Goal: Task Accomplishment & Management: Use online tool/utility

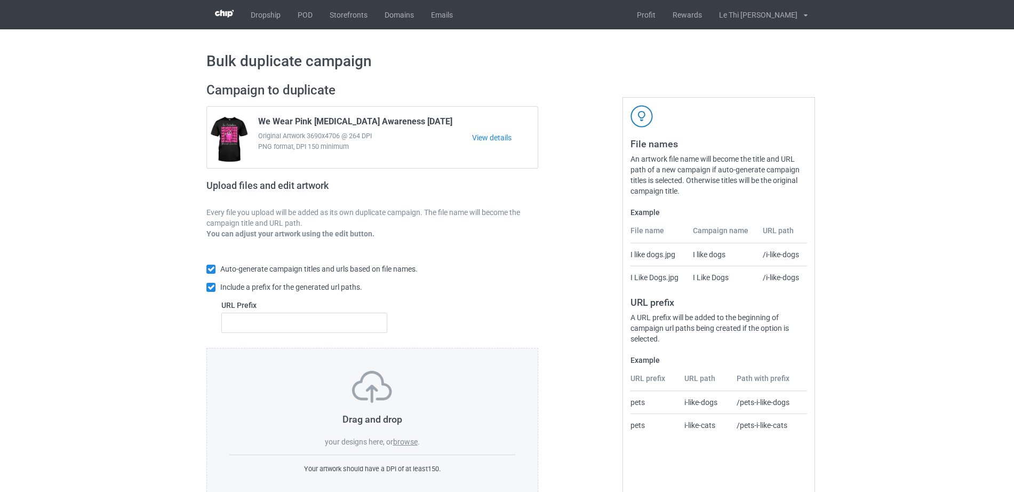
click at [401, 441] on label "browse" at bounding box center [405, 441] width 25 height 9
click at [0, 0] on input "browse" at bounding box center [0, 0] width 0 height 0
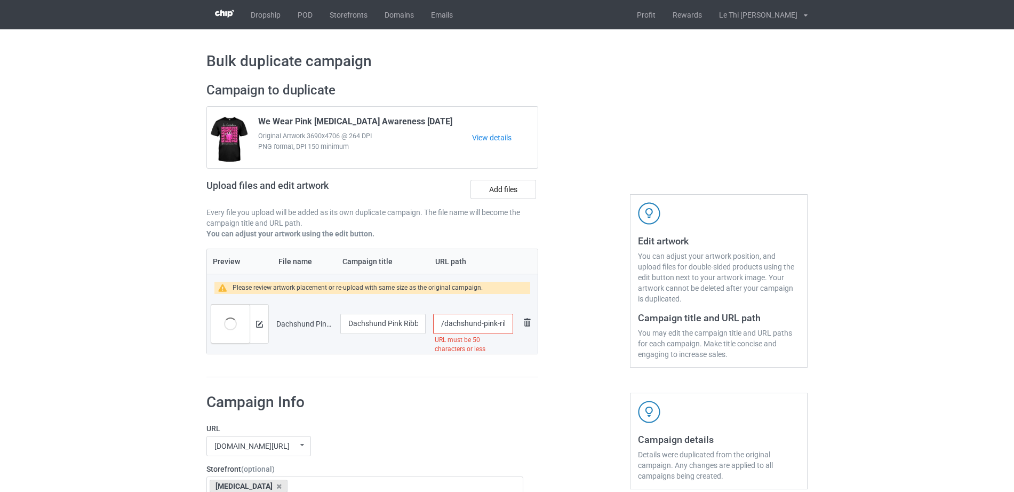
scroll to position [0, 149]
drag, startPoint x: 481, startPoint y: 323, endPoint x: 548, endPoint y: 321, distance: 67.2
click at [548, 321] on div "Campaign to duplicate We Wear Pink Breast Cancer Awareness Halloween Original A…" at bounding box center [507, 230] width 616 height 310
click at [490, 322] on input "/dachshund-pink-ribbon-breast-cancer-awareness-support-t-shirt" at bounding box center [473, 324] width 80 height 20
drag, startPoint x: 457, startPoint y: 324, endPoint x: 523, endPoint y: 322, distance: 66.2
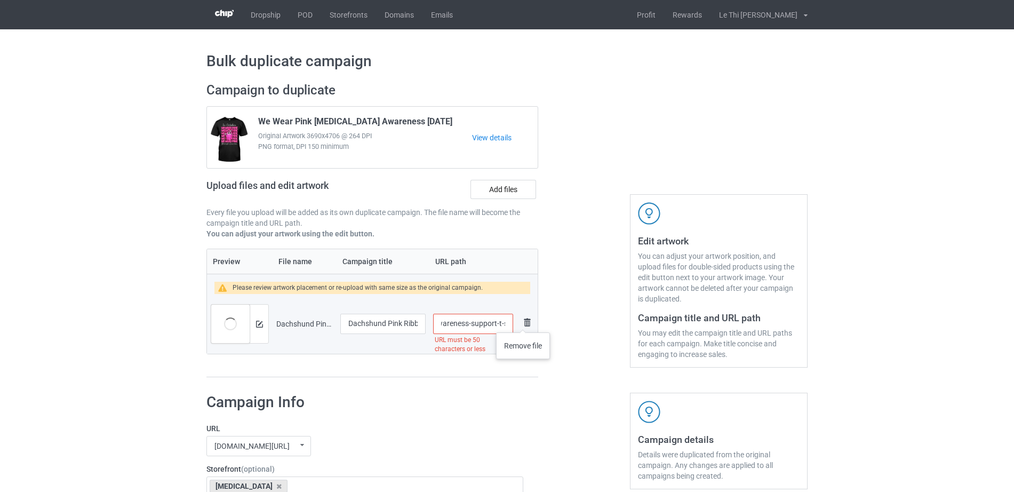
click at [523, 322] on tr "Preview and edit artwork Dachshund Pink Ribbon Breast Cancer Awareness Support …" at bounding box center [372, 324] width 331 height 60
type input "/dachshund-pink-ribbon-breast-cancer"
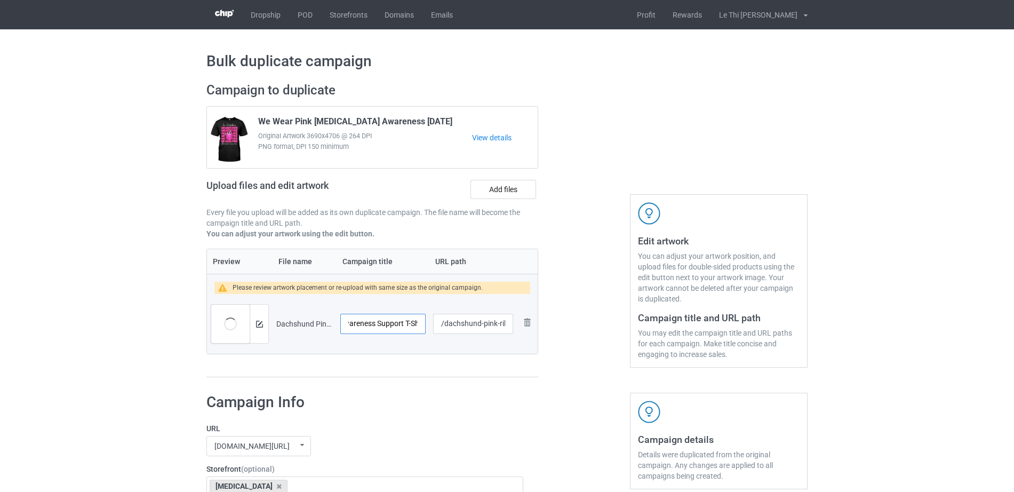
drag, startPoint x: 372, startPoint y: 325, endPoint x: 433, endPoint y: 320, distance: 61.6
click at [433, 320] on tr "Preview and edit artwork Dachshund Pink Ribbon Breast Cancer Awareness Support …" at bounding box center [372, 324] width 331 height 60
click at [382, 323] on input "Dachshund Pink Ribbon Breast Cancer Awareness Support T-Shirt" at bounding box center [382, 324] width 85 height 20
drag, startPoint x: 367, startPoint y: 324, endPoint x: 427, endPoint y: 324, distance: 60.3
click at [427, 324] on td "Dachshund Pink Ribbon Breast Cancer Awareness Support T-Shirt" at bounding box center [383, 324] width 93 height 60
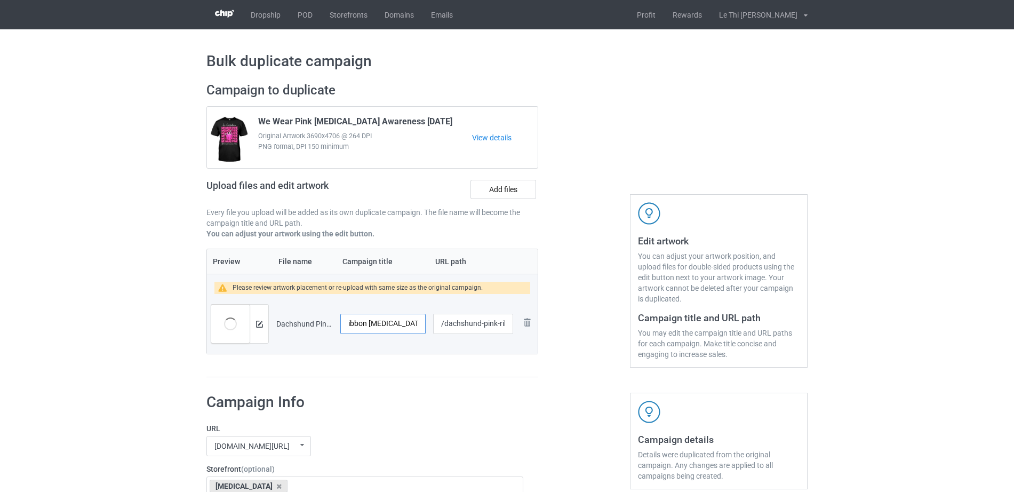
scroll to position [0, 59]
type input "Dachshund Pink Ribbon Breast Cancer"
click at [570, 365] on div at bounding box center [584, 230] width 77 height 310
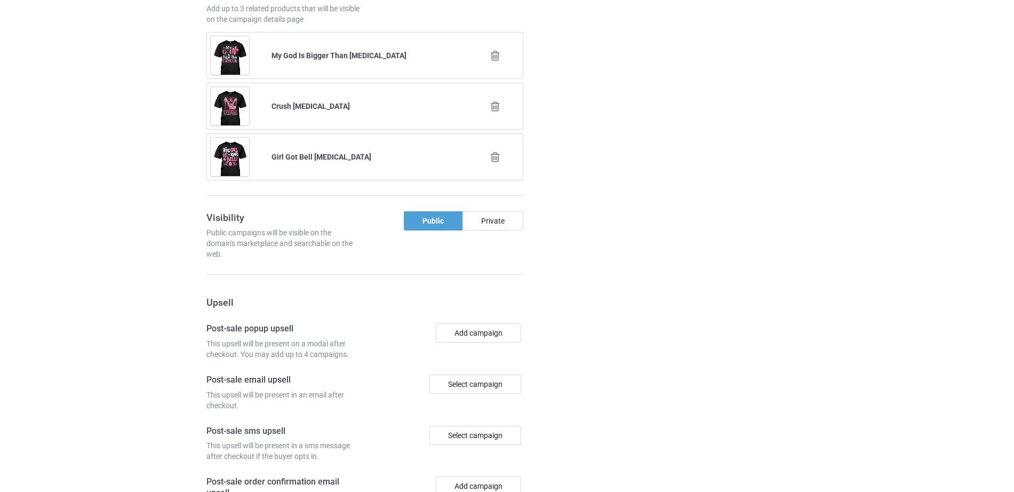
scroll to position [1043, 0]
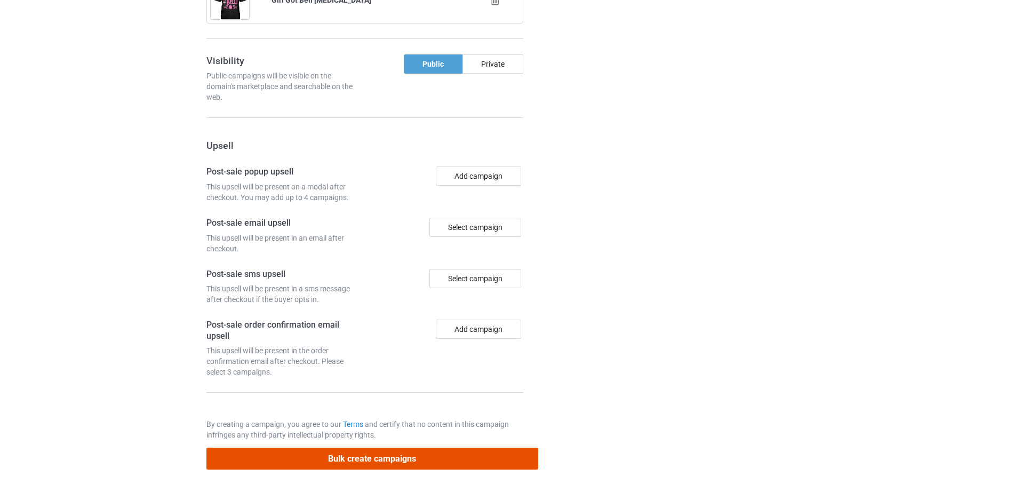
click at [393, 456] on button "Bulk create campaigns" at bounding box center [372, 459] width 332 height 22
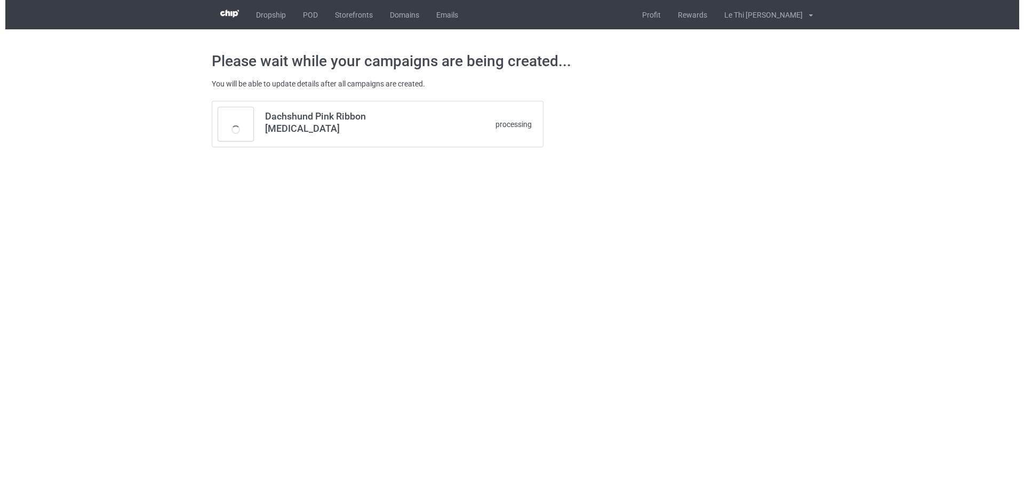
scroll to position [0, 0]
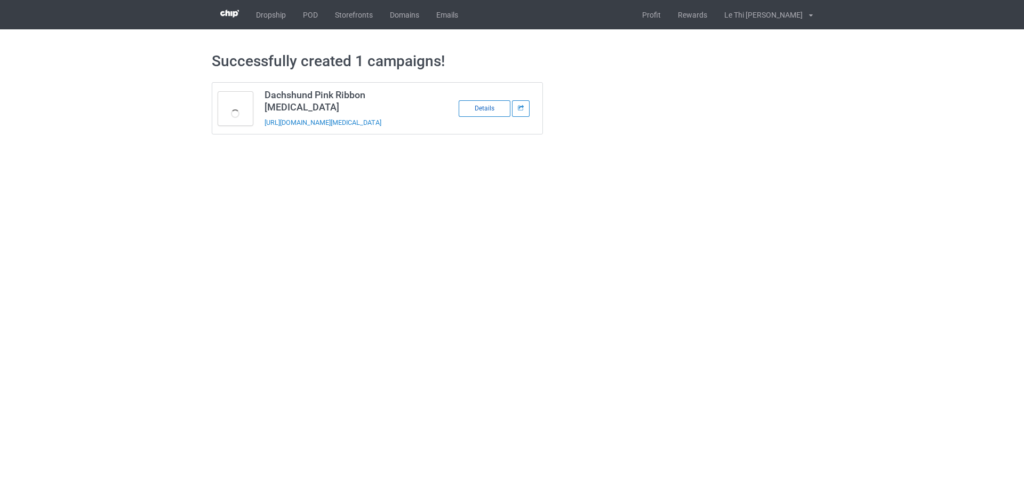
click at [489, 108] on div "Details" at bounding box center [485, 108] width 52 height 17
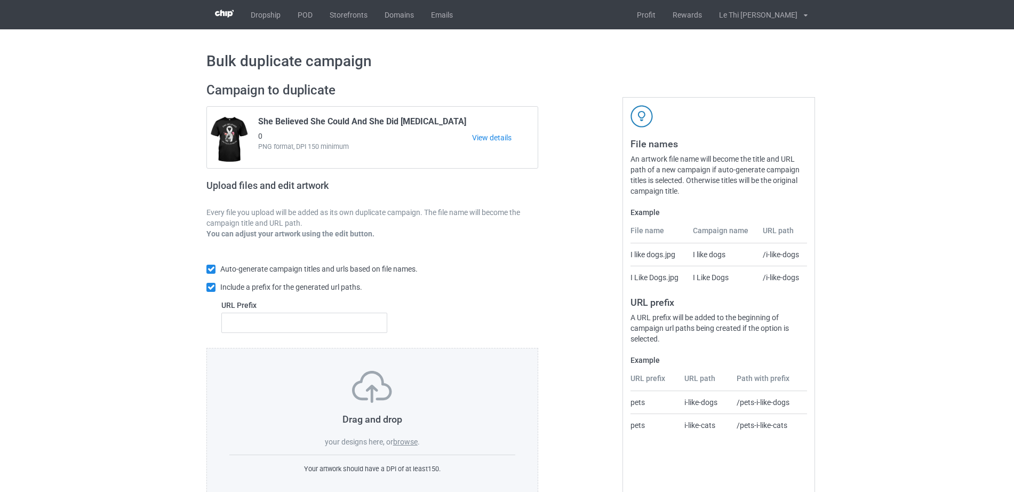
click at [118, 425] on div "Bulk duplicate campaign Campaign to duplicate She Believed She Could And She Di…" at bounding box center [507, 274] width 1014 height 490
click at [405, 439] on label "browse" at bounding box center [405, 441] width 25 height 9
click at [0, 0] on input "browse" at bounding box center [0, 0] width 0 height 0
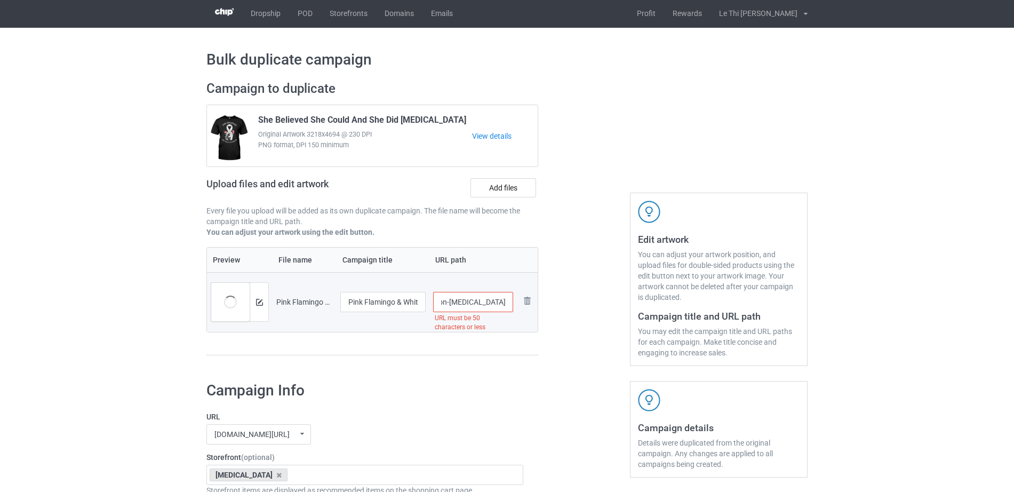
scroll to position [0, 153]
drag, startPoint x: 464, startPoint y: 304, endPoint x: 513, endPoint y: 304, distance: 49.1
click at [513, 304] on input "/pink-flamingo-white-ribbon-lung-cancer-awareness-warrior-t-shirt" at bounding box center [473, 302] width 81 height 20
click at [480, 301] on input "/pink-flamingo-white-ribbon-lung-cancer-awareness-warrior-t-shirt" at bounding box center [473, 302] width 81 height 20
drag, startPoint x: 458, startPoint y: 305, endPoint x: 513, endPoint y: 305, distance: 55.5
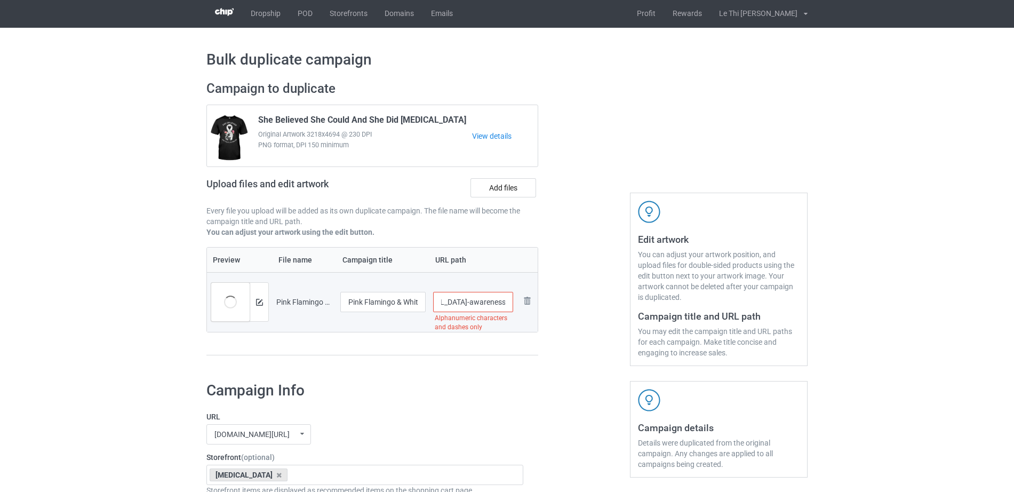
click at [513, 305] on td "/pink-flamingo-white-ribbon-lung-cancer-awareness Alphanumeric characters and d…" at bounding box center [473, 302] width 88 height 60
type input "/pink-flamingo-white-ribbon-lung-cancer"
drag, startPoint x: 392, startPoint y: 298, endPoint x: 454, endPoint y: 298, distance: 62.4
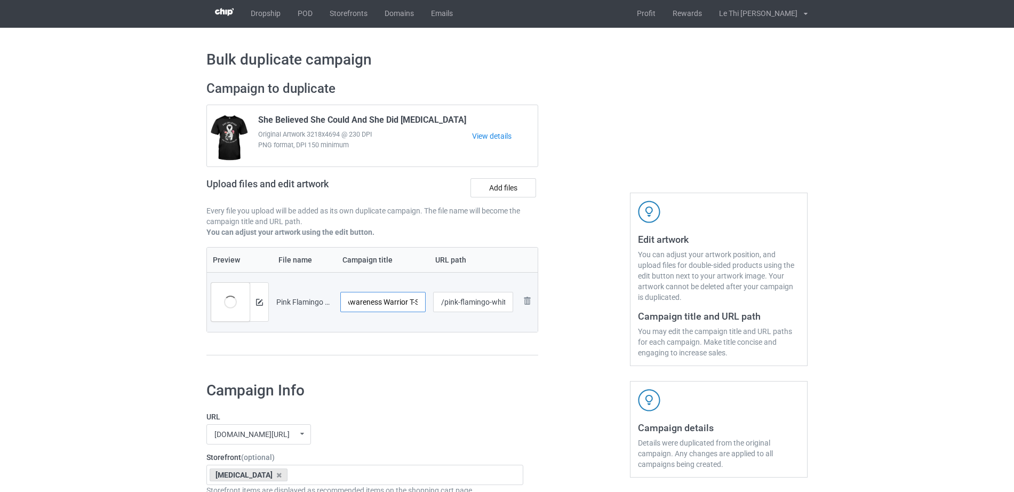
click at [454, 298] on tr "Preview and edit artwork Pink Flamingo & White Ribbon Lung Cancer Awareness War…" at bounding box center [372, 302] width 331 height 60
click at [373, 305] on input "Pink Flamingo & White Ribbon Lung Cancer Awareness Warrior T-Shirt" at bounding box center [382, 302] width 85 height 20
drag, startPoint x: 384, startPoint y: 302, endPoint x: 425, endPoint y: 301, distance: 41.1
click at [425, 301] on td "Pink Flamingo & White Ribbon Lung Cancer Awareness Warrior T-Shirt" at bounding box center [383, 302] width 93 height 60
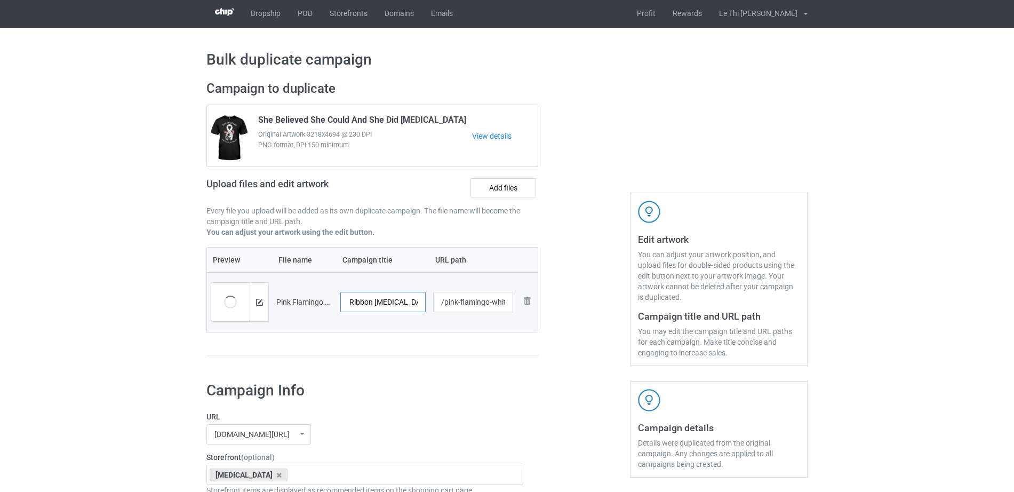
type input "Pink Flamingo & White Ribbon Lung Cancer"
click at [566, 337] on div at bounding box center [584, 223] width 77 height 300
click at [525, 305] on img at bounding box center [527, 300] width 13 height 13
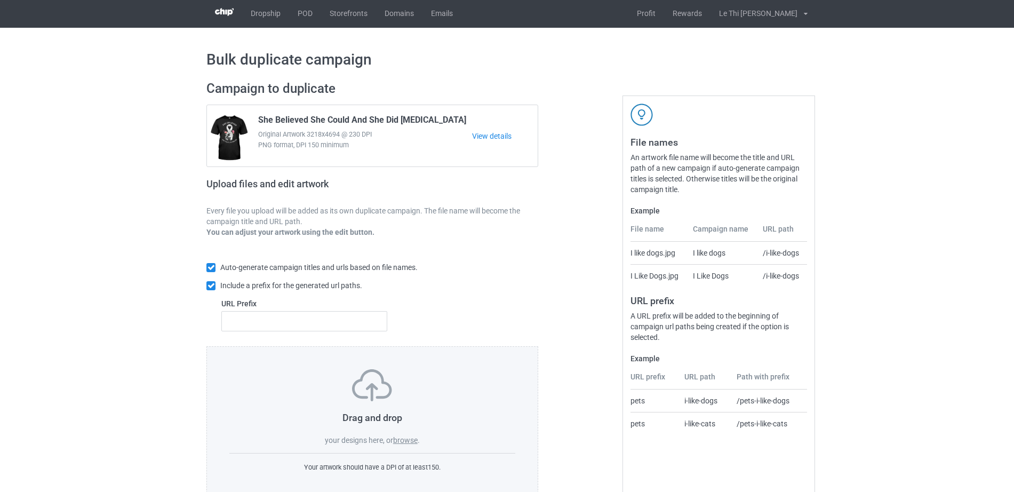
scroll to position [28, 0]
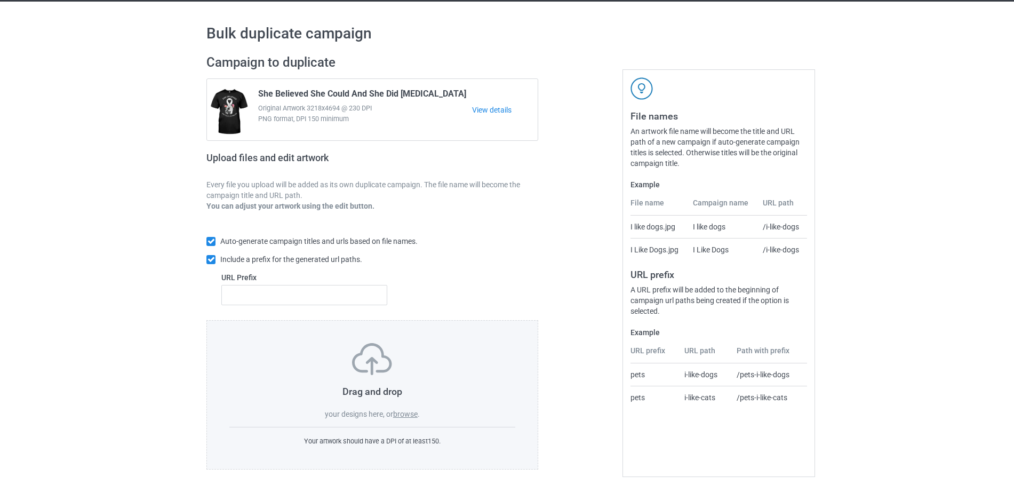
click at [406, 410] on label "browse" at bounding box center [405, 414] width 25 height 9
click at [0, 0] on input "browse" at bounding box center [0, 0] width 0 height 0
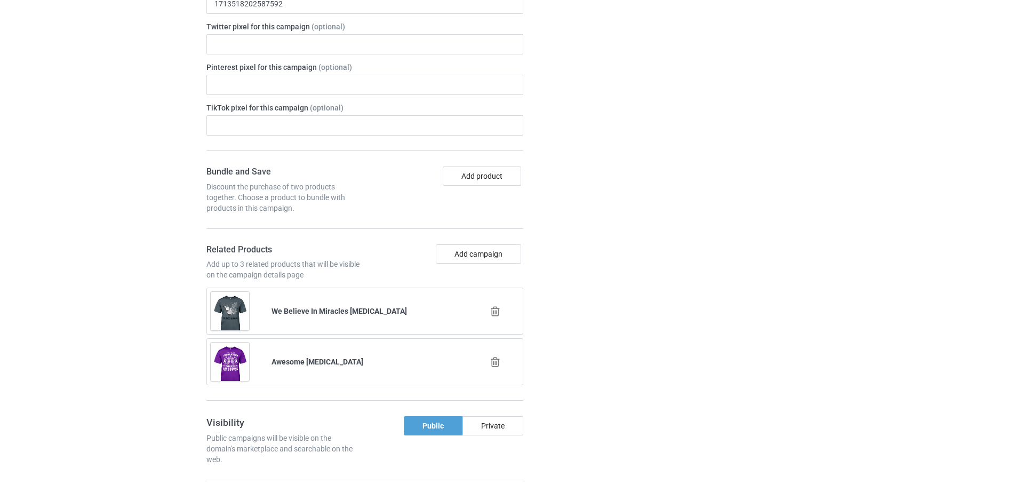
scroll to position [983, 0]
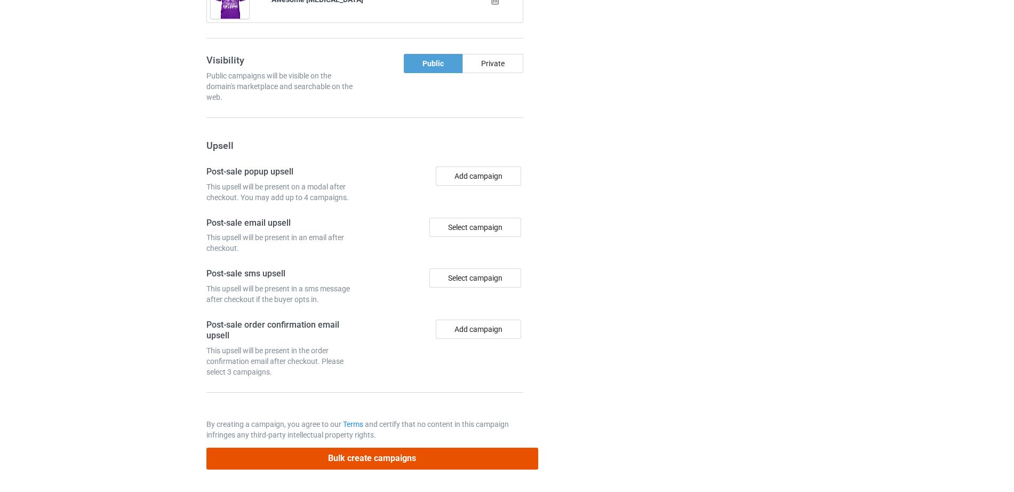
click at [362, 459] on button "Bulk create campaigns" at bounding box center [372, 459] width 332 height 22
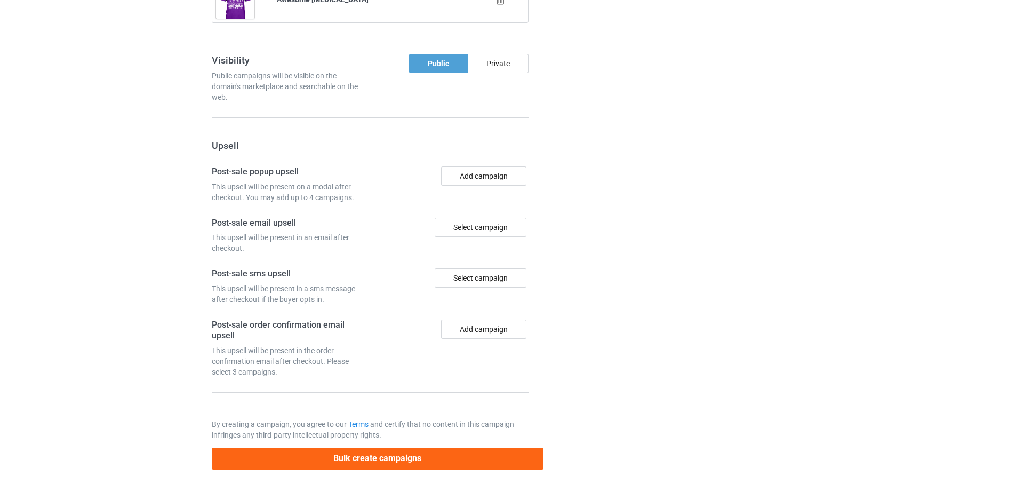
scroll to position [0, 0]
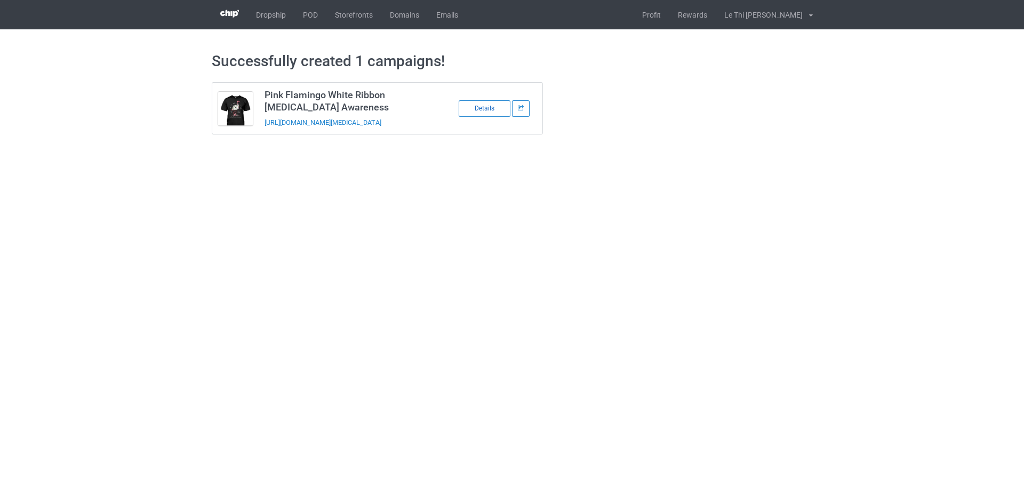
click at [483, 106] on div "Details" at bounding box center [485, 108] width 52 height 17
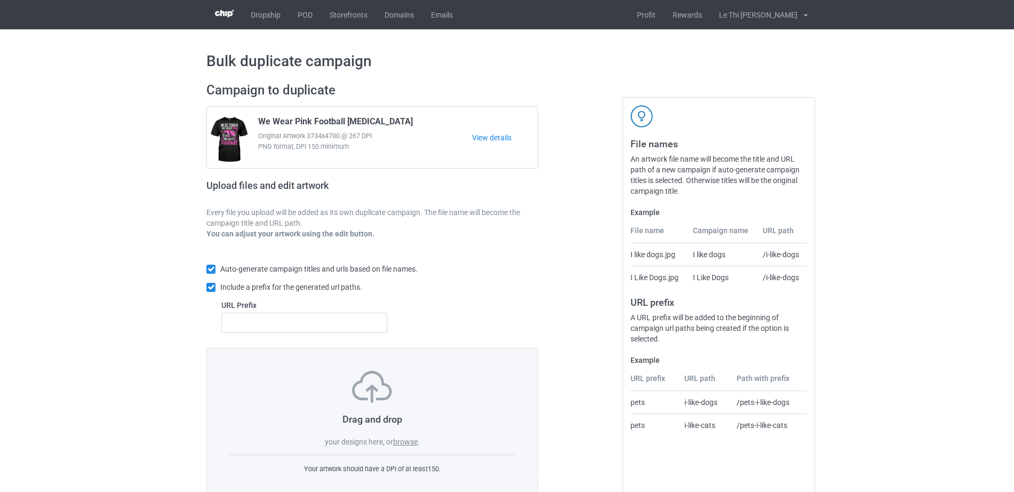
click at [408, 447] on div "Drag and drop your designs here, or browse ." at bounding box center [372, 409] width 286 height 76
click at [405, 438] on label "browse" at bounding box center [405, 441] width 25 height 9
click at [0, 0] on input "browse" at bounding box center [0, 0] width 0 height 0
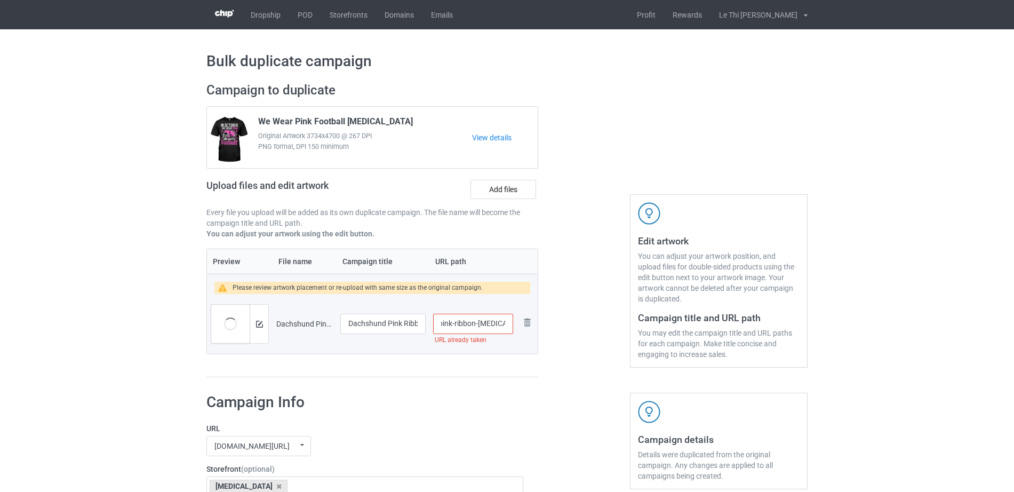
scroll to position [0, 62]
drag, startPoint x: 490, startPoint y: 324, endPoint x: 516, endPoint y: 325, distance: 26.2
click at [516, 325] on tr "Preview and edit artwork Dachshund Pink Ribbon Breast Cancer.png Dachshund Pink…" at bounding box center [372, 324] width 331 height 60
click at [479, 329] on input "/dachshund-pink-ribbon-breast-cancer" at bounding box center [473, 324] width 80 height 20
drag, startPoint x: 480, startPoint y: 325, endPoint x: 515, endPoint y: 325, distance: 34.7
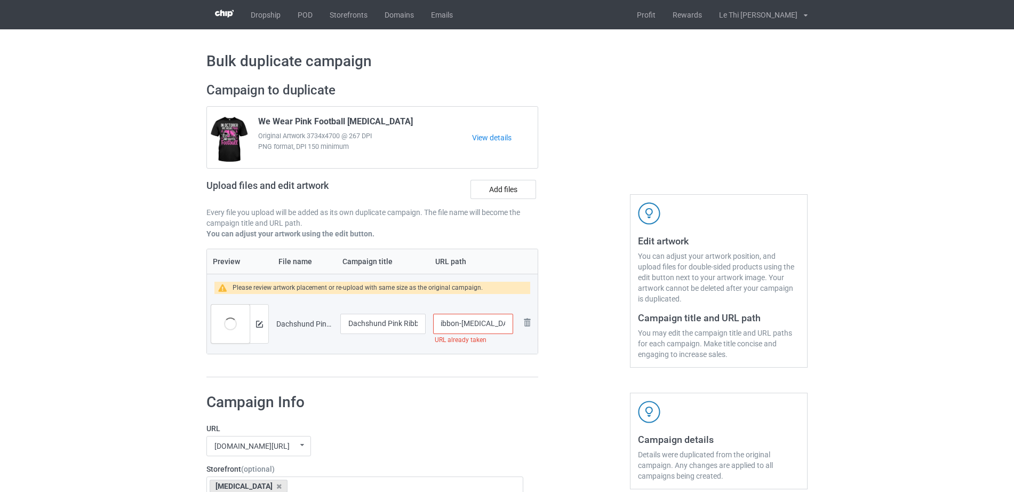
click at [515, 325] on td "/dachshund-pink-ribbon-breast-cancer URL already taken" at bounding box center [472, 324] width 87 height 60
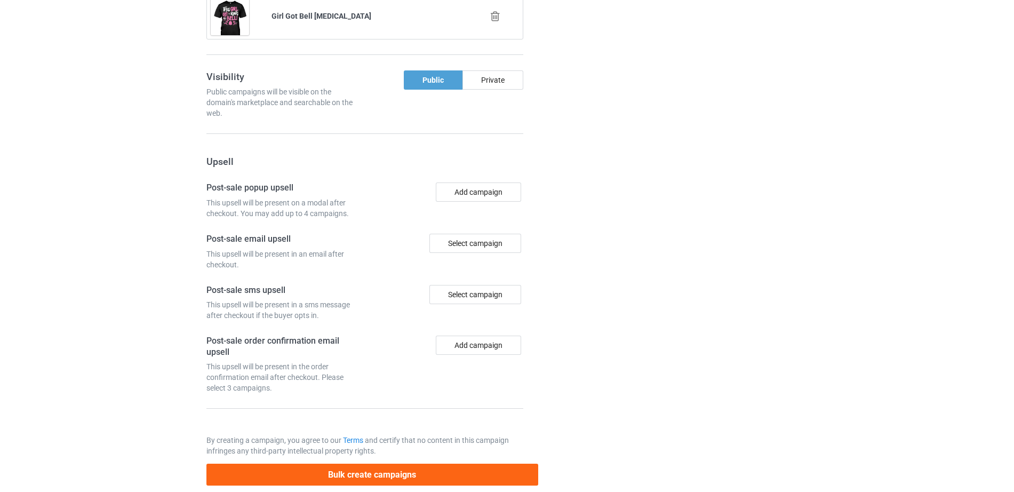
scroll to position [1043, 0]
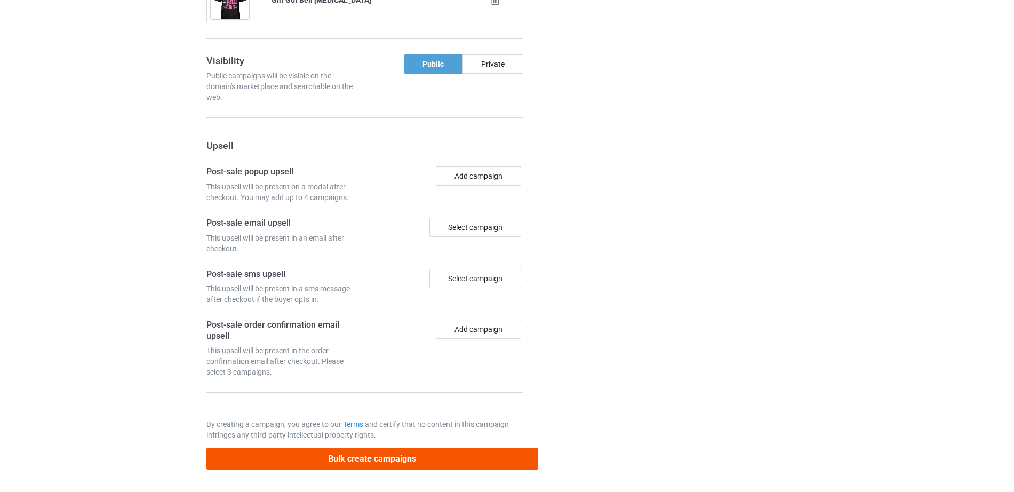
type input "/dachshund-pink-ribbon-breast"
click at [375, 461] on button "Bulk create campaigns" at bounding box center [372, 459] width 332 height 22
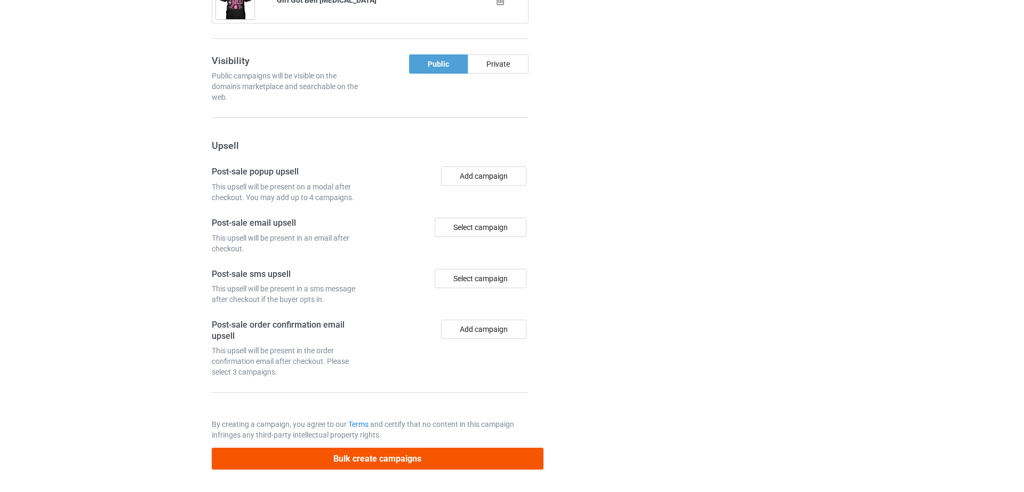
scroll to position [0, 0]
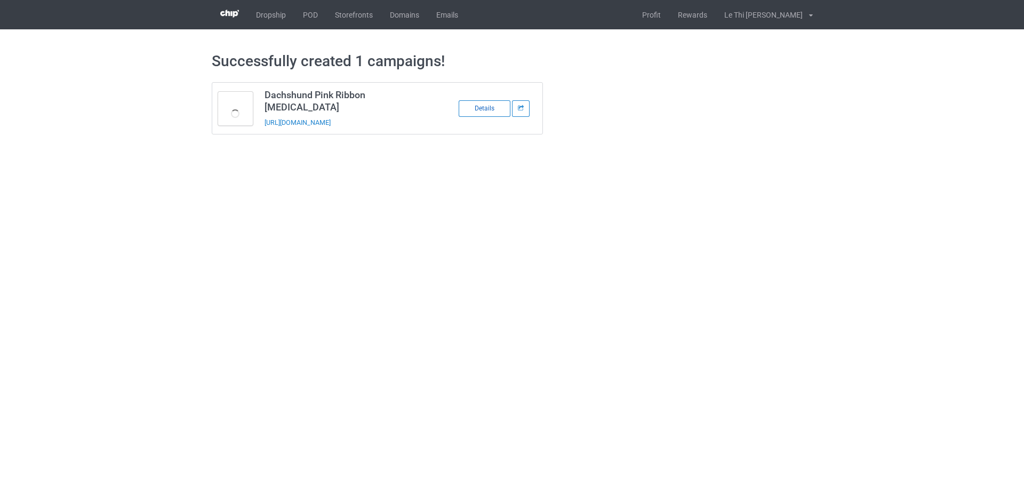
click at [491, 106] on div "Details" at bounding box center [485, 108] width 52 height 17
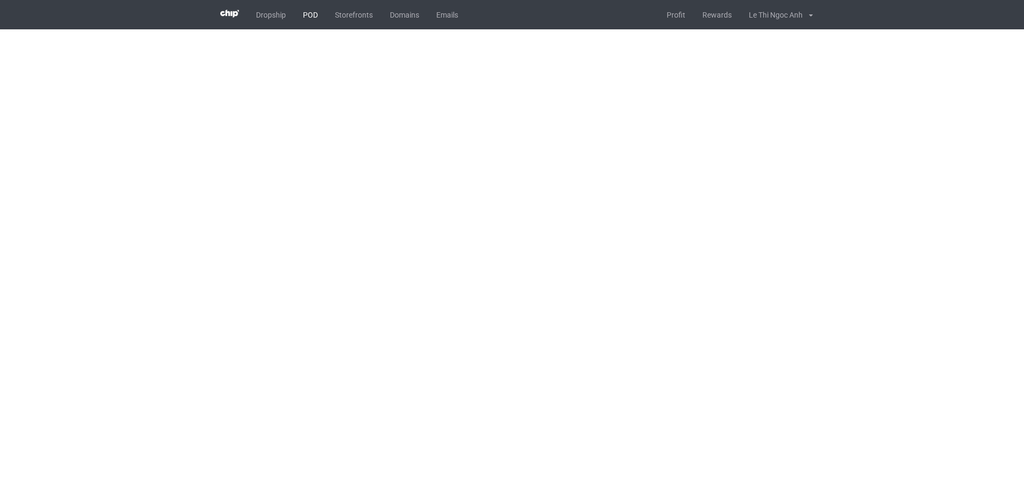
click at [313, 8] on link "POD" at bounding box center [310, 14] width 32 height 29
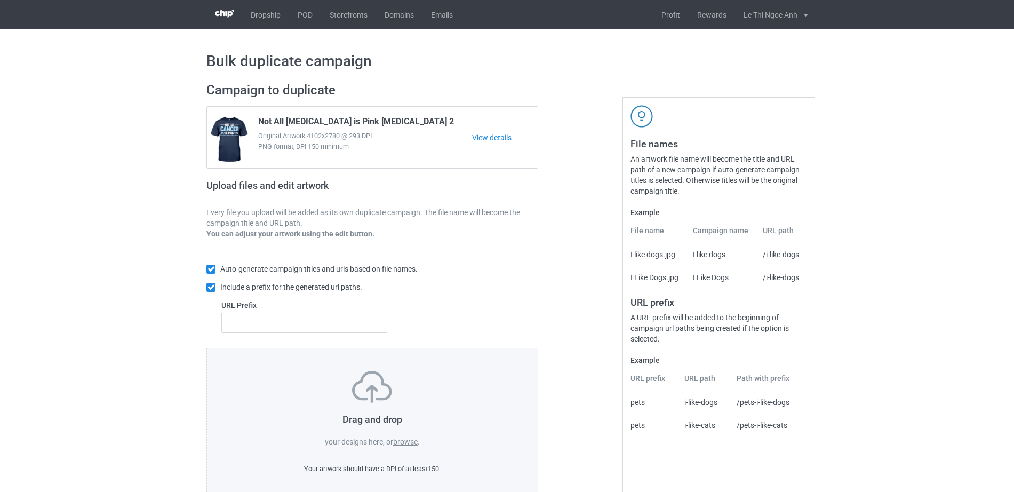
click at [407, 445] on label "browse" at bounding box center [405, 441] width 25 height 9
click at [0, 0] on input "browse" at bounding box center [0, 0] width 0 height 0
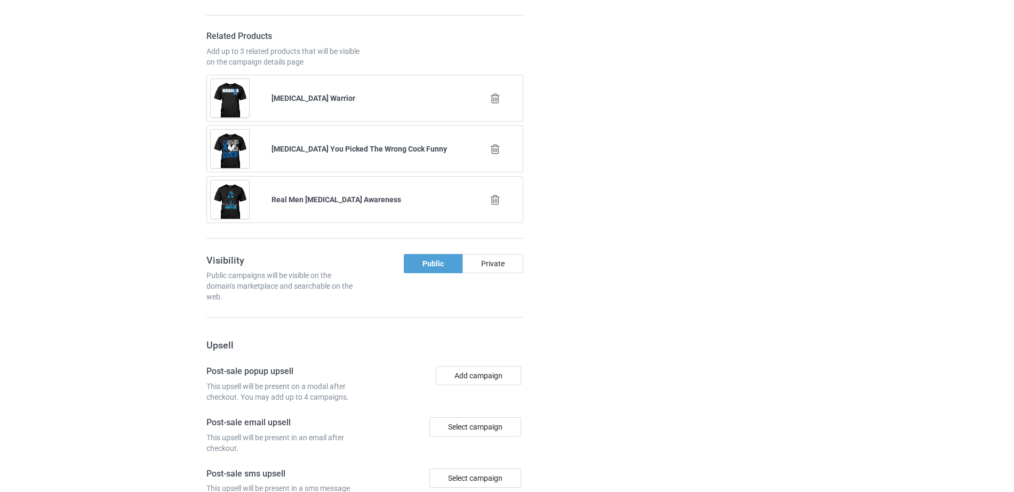
scroll to position [1043, 0]
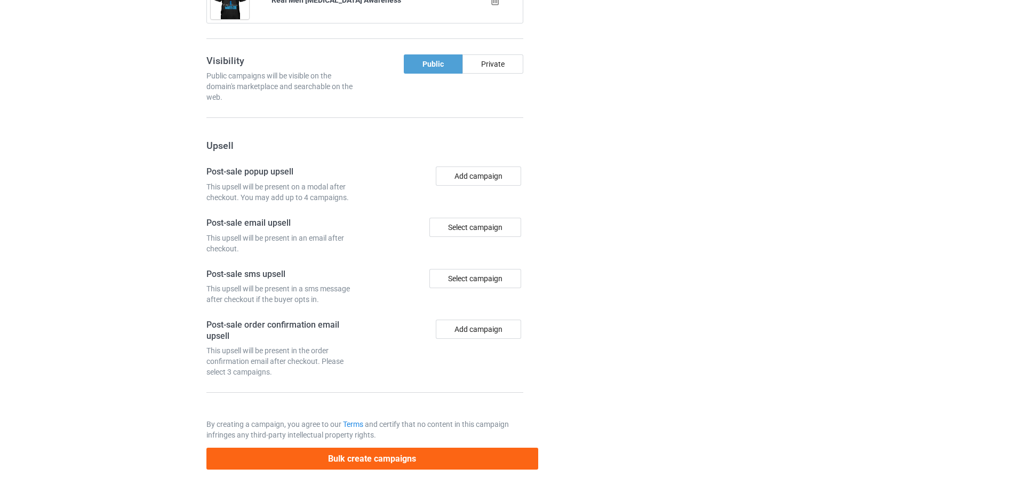
click at [366, 442] on div "Bulk create campaigns" at bounding box center [372, 454] width 332 height 29
click at [367, 452] on button "Bulk create campaigns" at bounding box center [372, 459] width 332 height 22
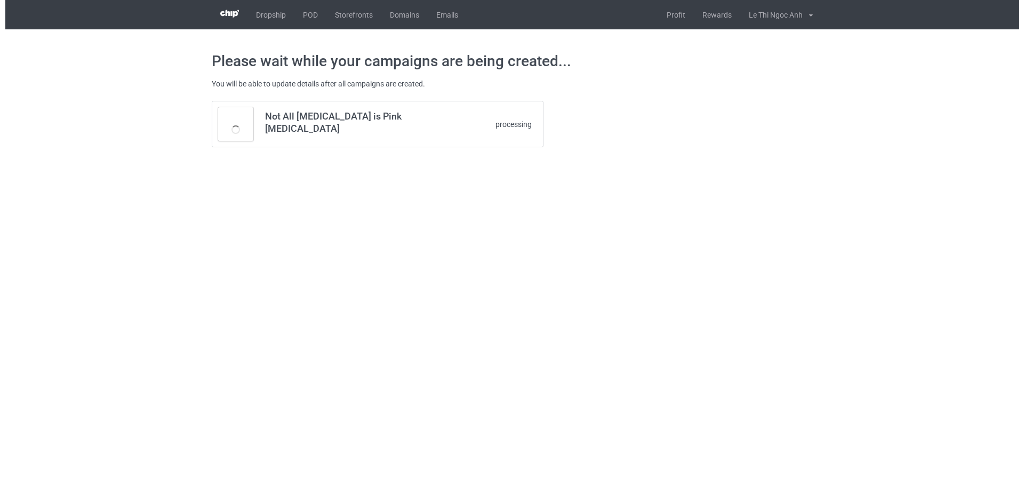
scroll to position [0, 0]
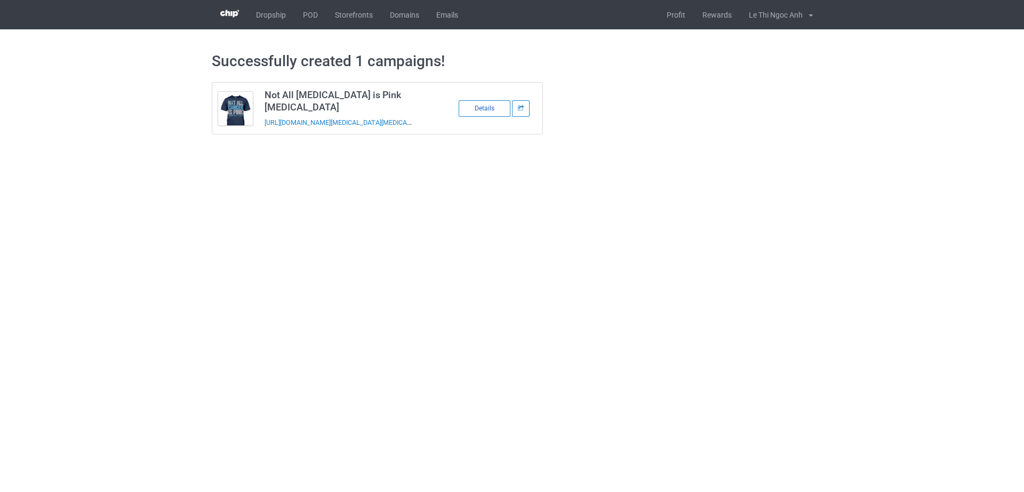
click at [491, 110] on div "Details" at bounding box center [485, 108] width 52 height 17
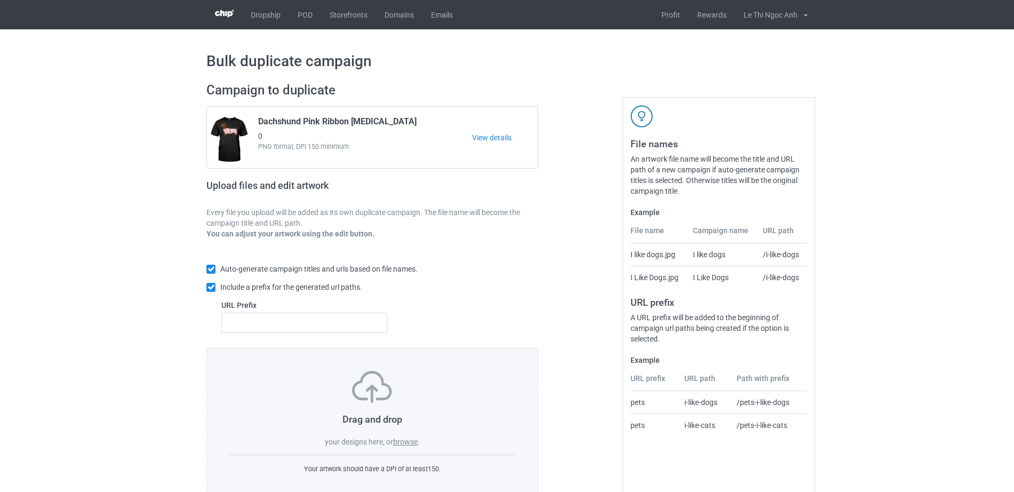
scroll to position [28, 0]
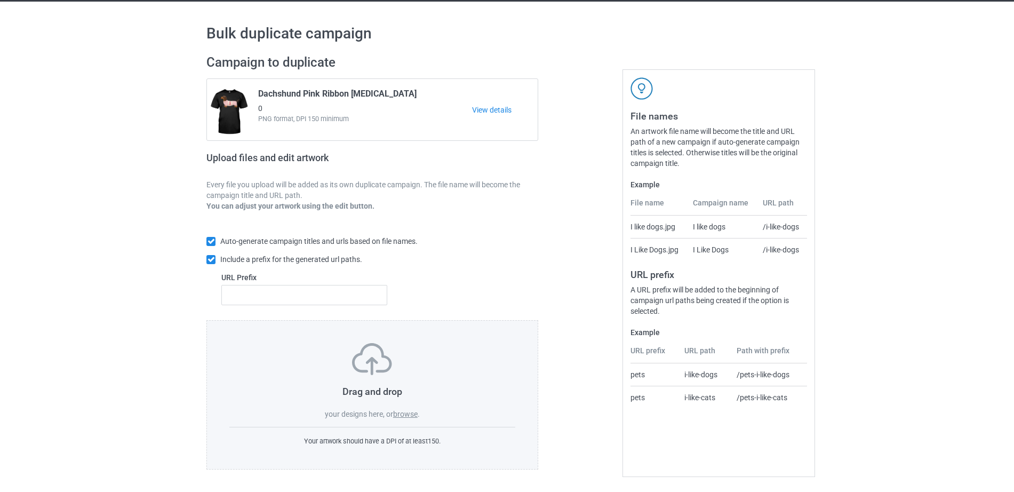
click at [402, 413] on label "browse" at bounding box center [405, 414] width 25 height 9
click at [0, 0] on input "browse" at bounding box center [0, 0] width 0 height 0
click at [405, 410] on label "browse" at bounding box center [405, 414] width 25 height 9
click at [0, 0] on input "browse" at bounding box center [0, 0] width 0 height 0
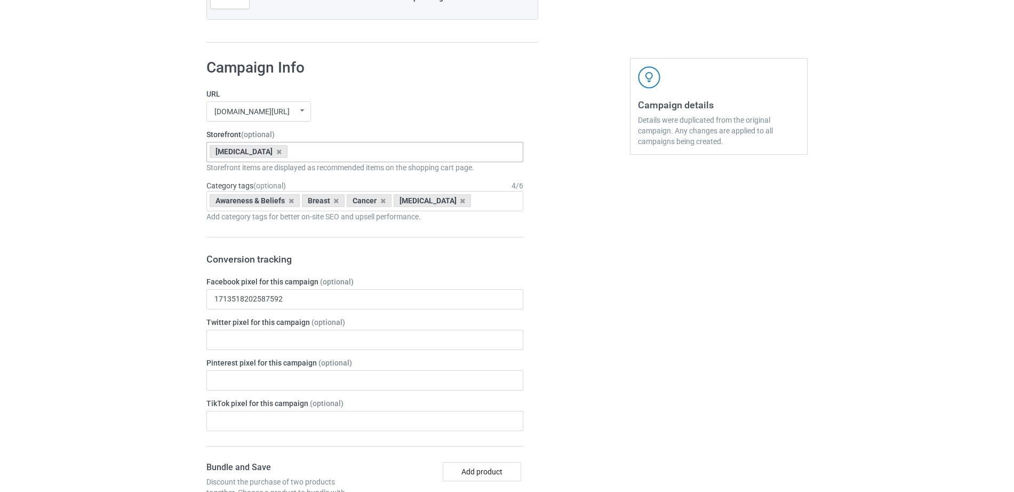
click at [270, 157] on div "[MEDICAL_DATA] [MEDICAL_DATA] [MEDICAL_DATA] Heart Diseases [PERSON_NAME] Lung …" at bounding box center [364, 152] width 317 height 20
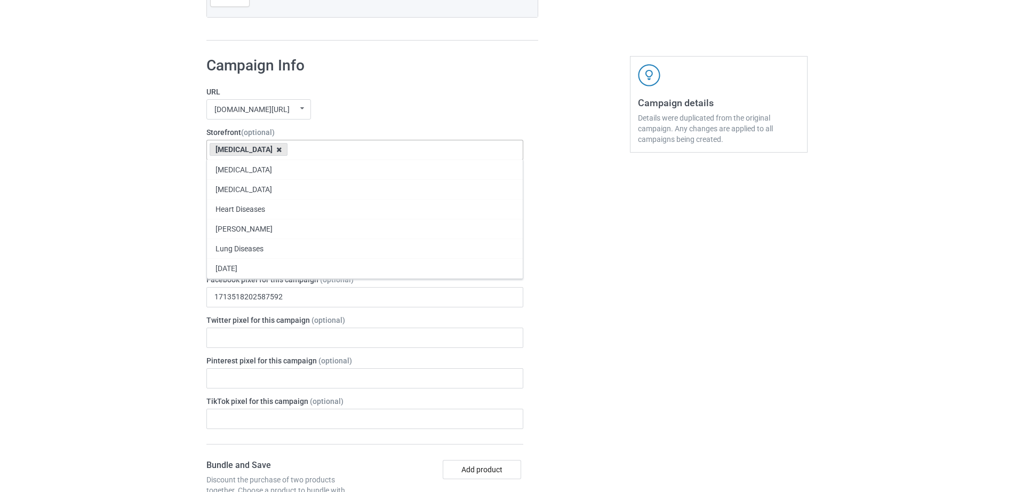
scroll to position [915, 0]
click at [276, 148] on icon at bounding box center [278, 148] width 5 height 7
click at [270, 148] on div "[MEDICAL_DATA] [MEDICAL_DATA] Heart Diseases [PERSON_NAME] Lung Diseases [DATE]…" at bounding box center [364, 148] width 317 height 20
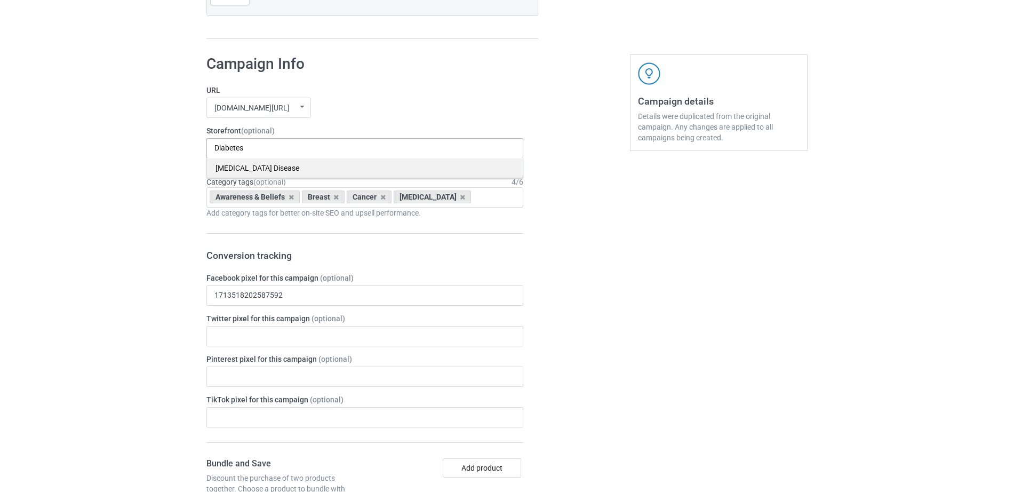
type input "Diabetes"
click at [266, 165] on div "[MEDICAL_DATA] Disease" at bounding box center [365, 168] width 316 height 20
click at [293, 197] on icon at bounding box center [291, 197] width 5 height 7
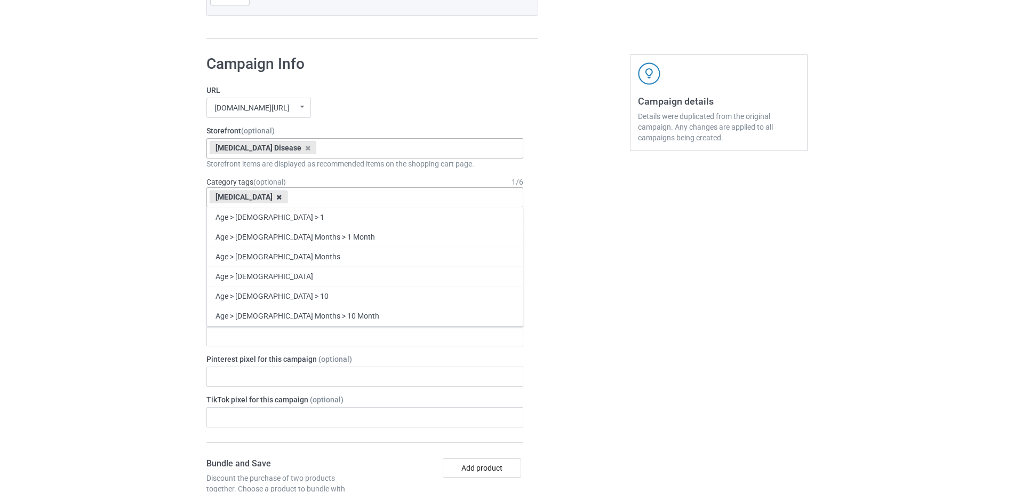
click at [276, 198] on icon at bounding box center [278, 197] width 5 height 7
click at [269, 198] on div "Age > 1-19 > 1 Age > 1-12 Months > 1 Month Age > 1-12 Months Age > 1-19 Age > 1…" at bounding box center [364, 197] width 317 height 20
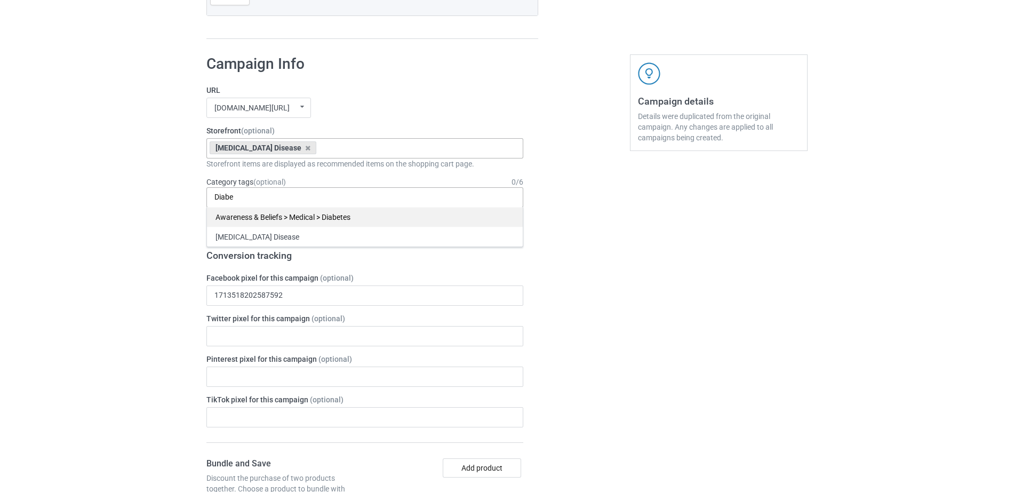
type input "Diabe"
click at [293, 214] on div "Awareness & Beliefs > Medical > Diabetes" at bounding box center [365, 217] width 316 height 20
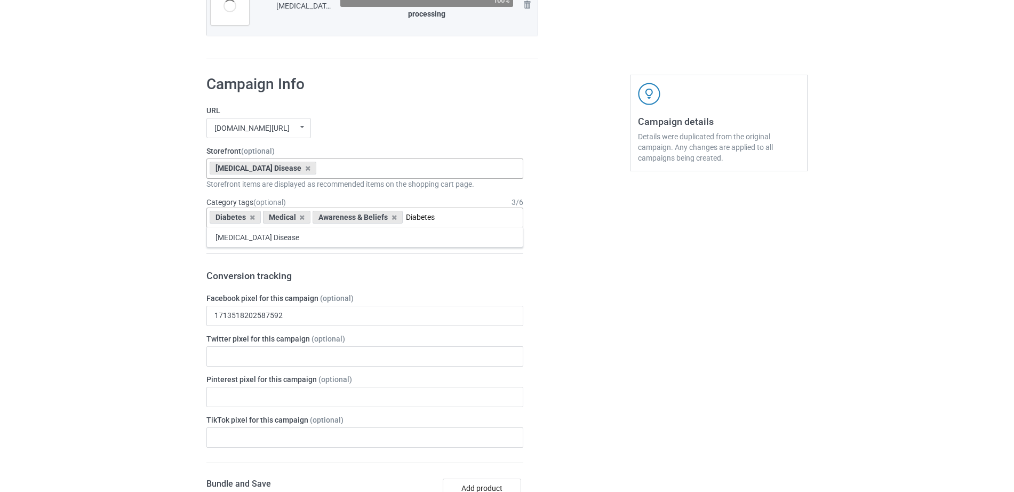
scroll to position [936, 0]
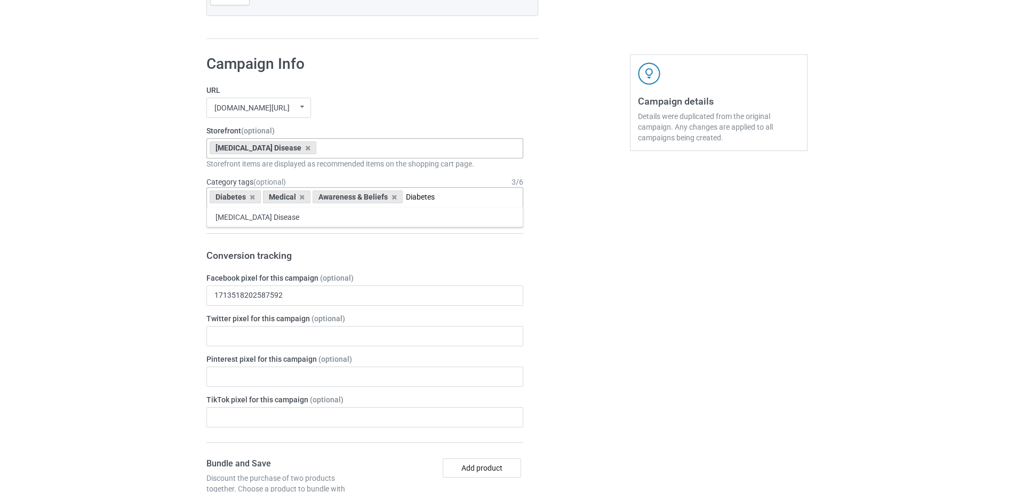
type input "Diabetes"
click at [293, 215] on div "[MEDICAL_DATA] Disease" at bounding box center [365, 217] width 316 height 20
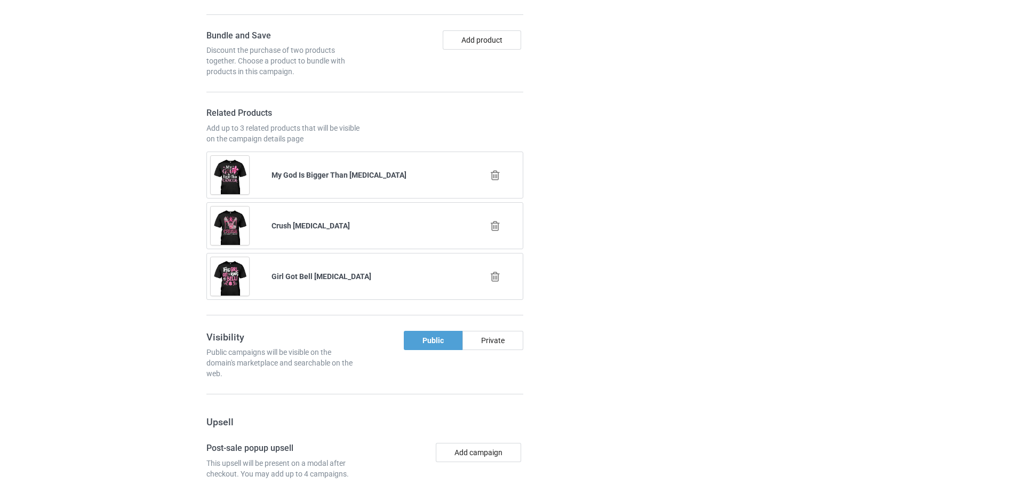
scroll to position [1381, 0]
click at [492, 166] on div at bounding box center [496, 173] width 61 height 27
click at [493, 168] on icon at bounding box center [495, 173] width 13 height 11
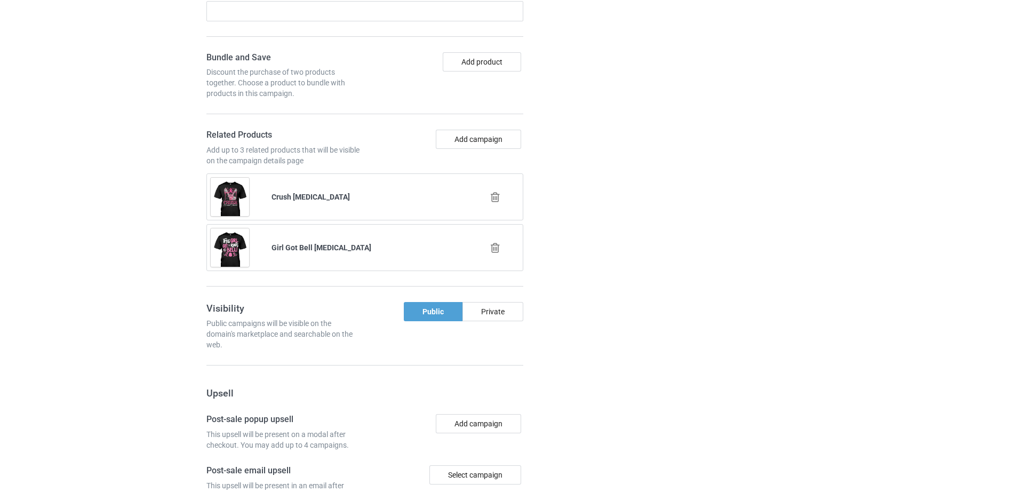
scroll to position [1460, 0]
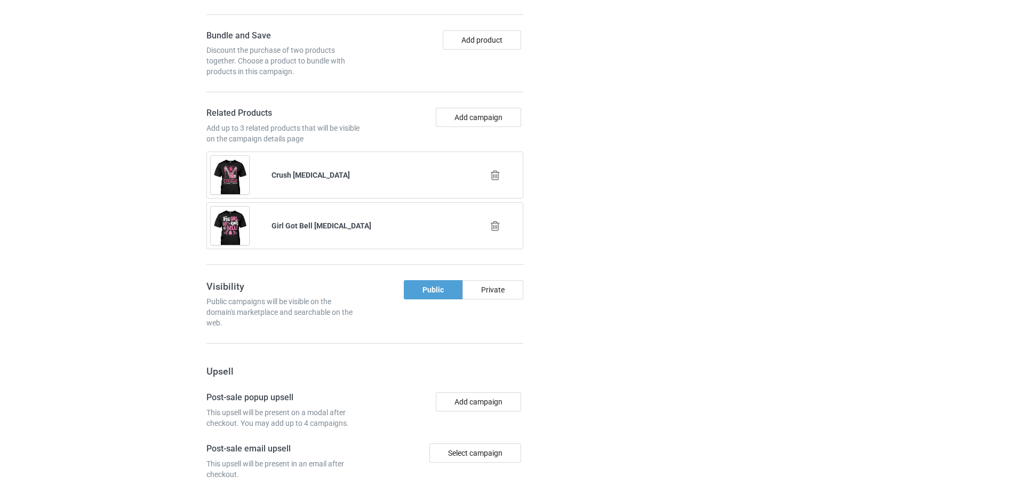
click at [498, 170] on icon at bounding box center [495, 175] width 13 height 11
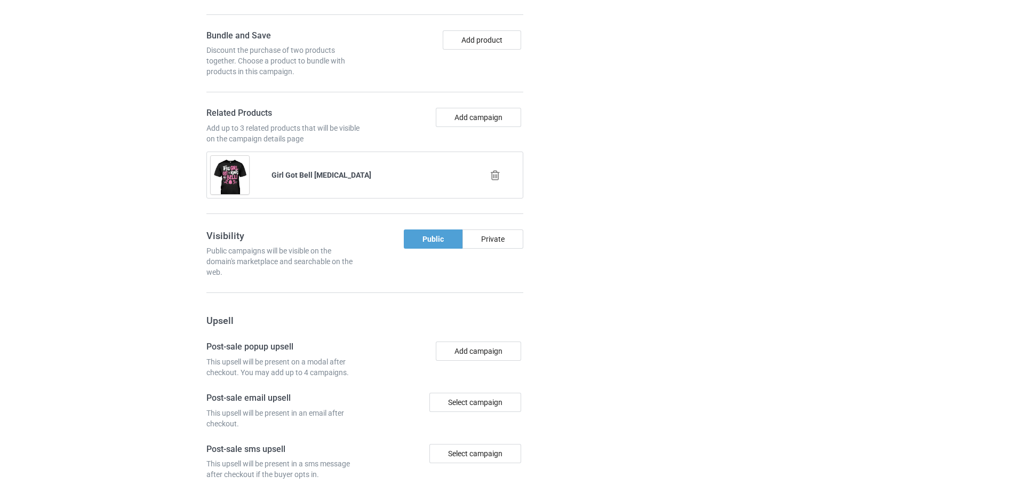
click at [497, 170] on icon at bounding box center [495, 175] width 13 height 11
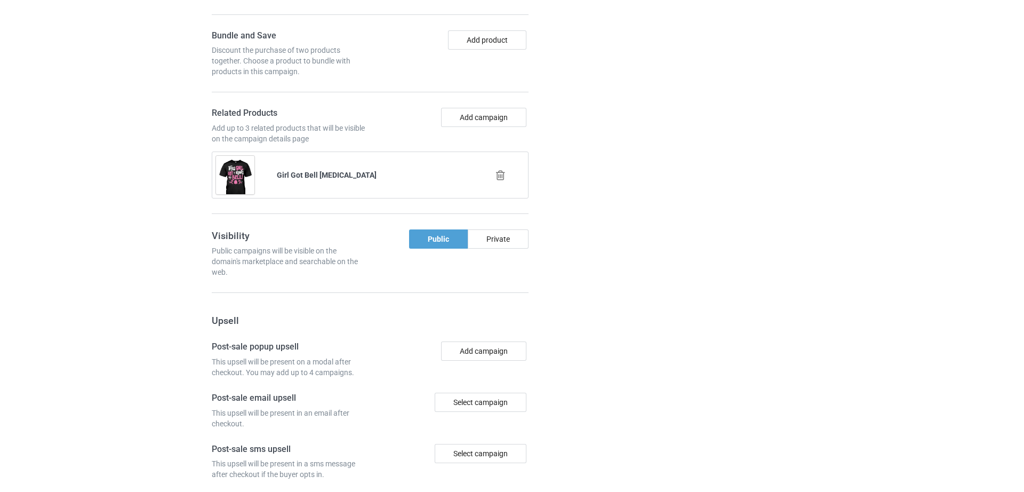
scroll to position [1500, 0]
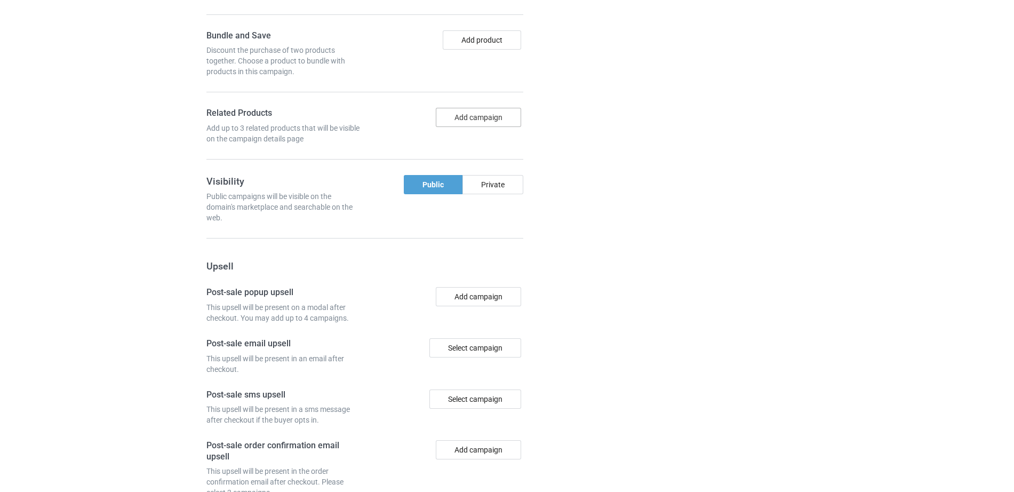
click at [483, 108] on button "Add campaign" at bounding box center [478, 117] width 85 height 19
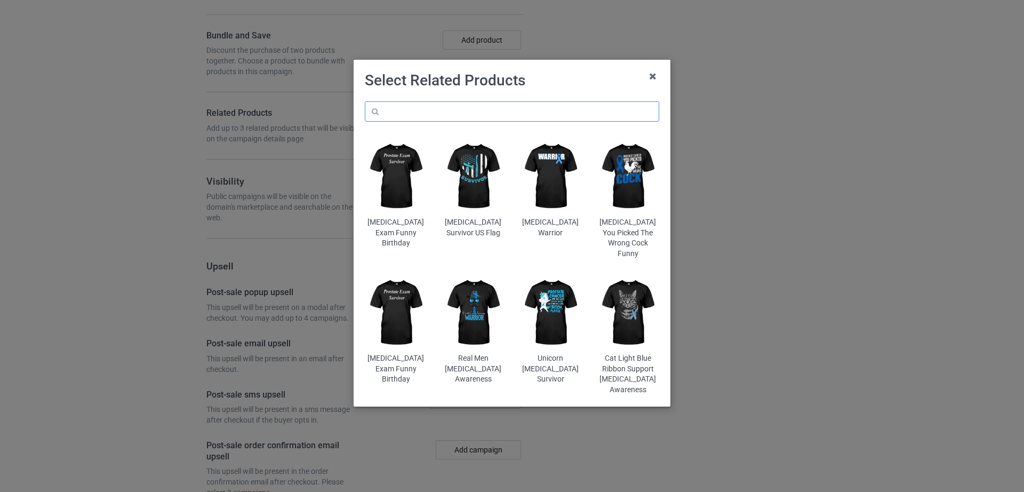
click at [477, 106] on input "text" at bounding box center [512, 111] width 294 height 20
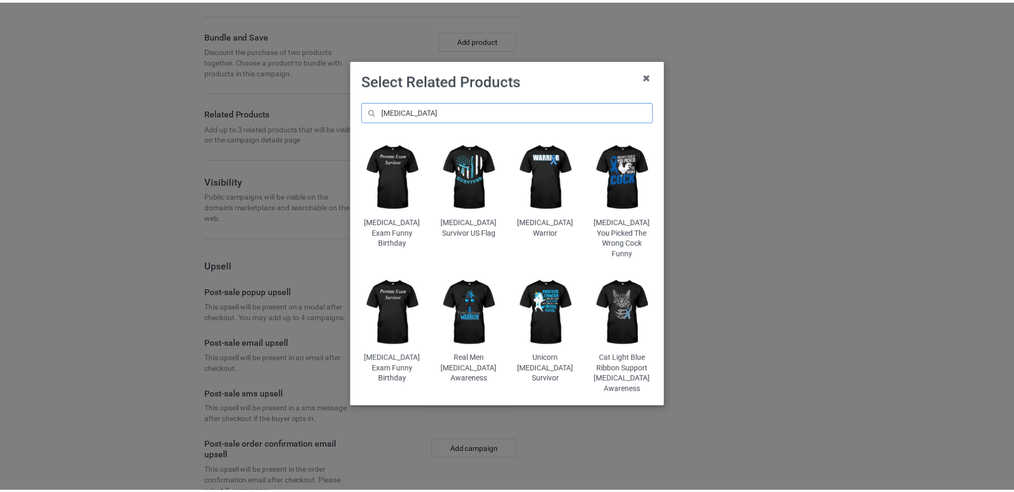
scroll to position [1581, 0]
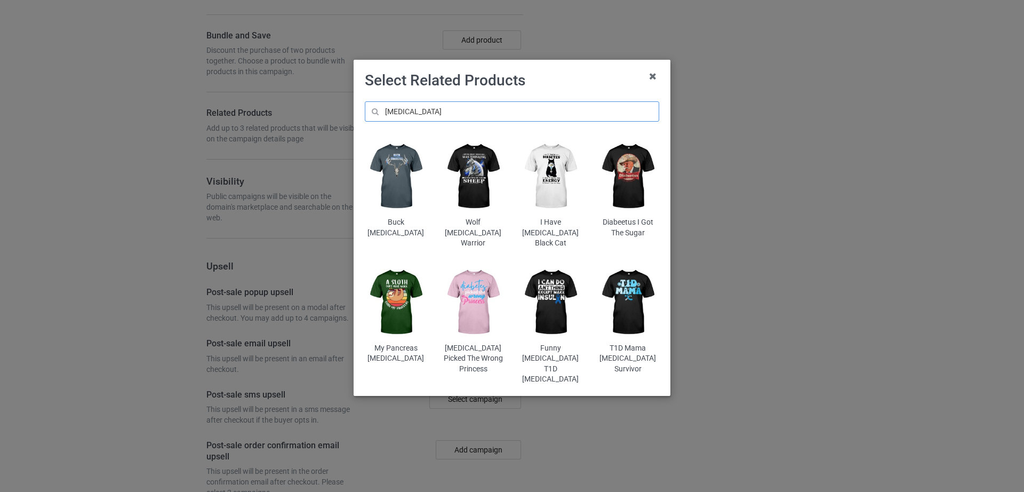
type input "[MEDICAL_DATA]"
click at [398, 288] on img at bounding box center [396, 303] width 62 height 78
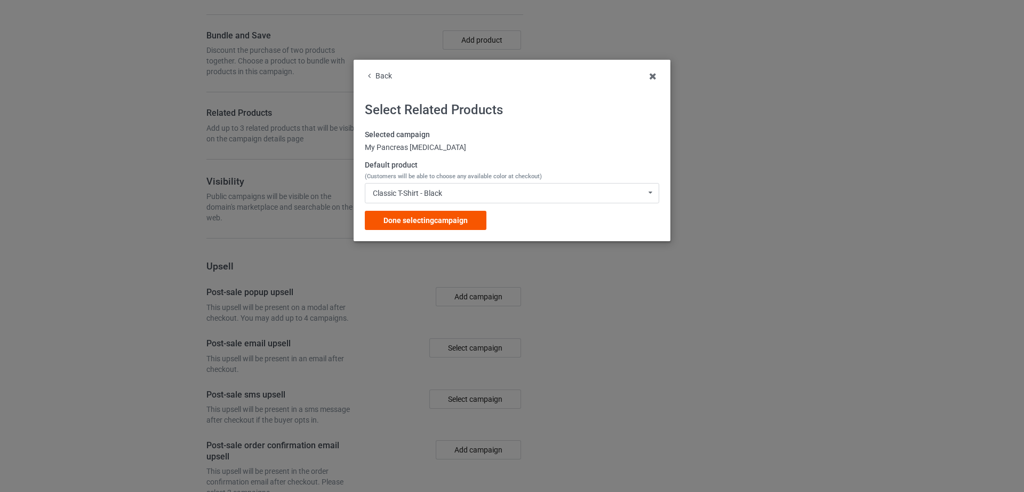
click at [468, 226] on div "Done selecting campaign" at bounding box center [426, 220] width 122 height 19
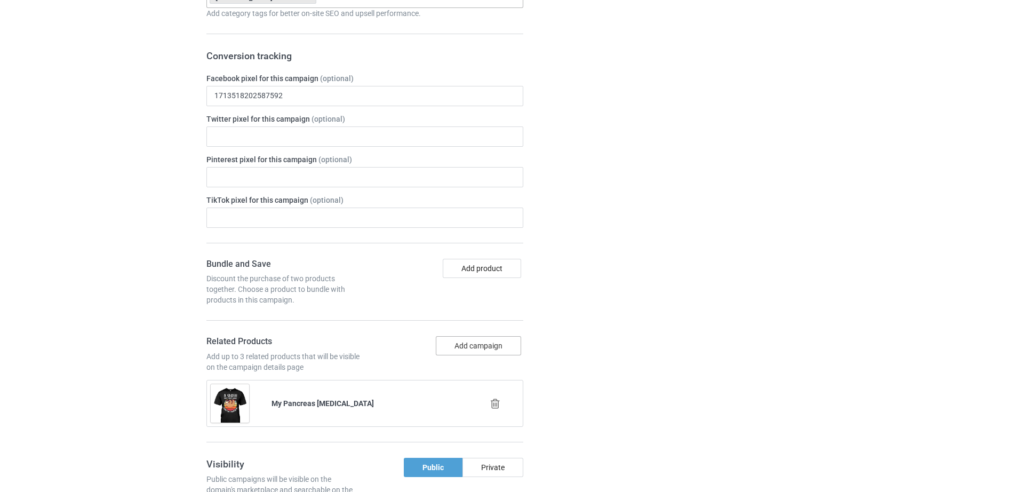
scroll to position [1351, 0]
click at [481, 338] on button "Add campaign" at bounding box center [478, 347] width 85 height 19
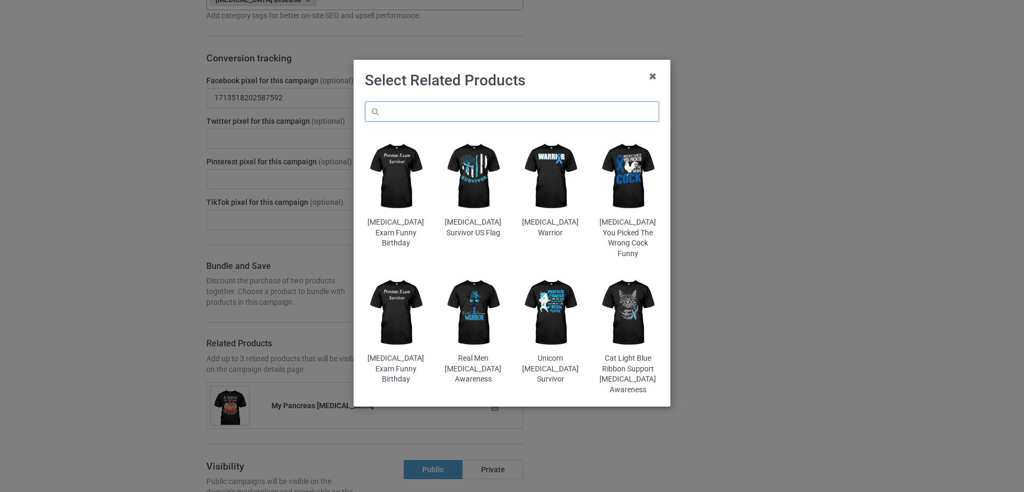
click at [465, 113] on input "text" at bounding box center [512, 111] width 294 height 20
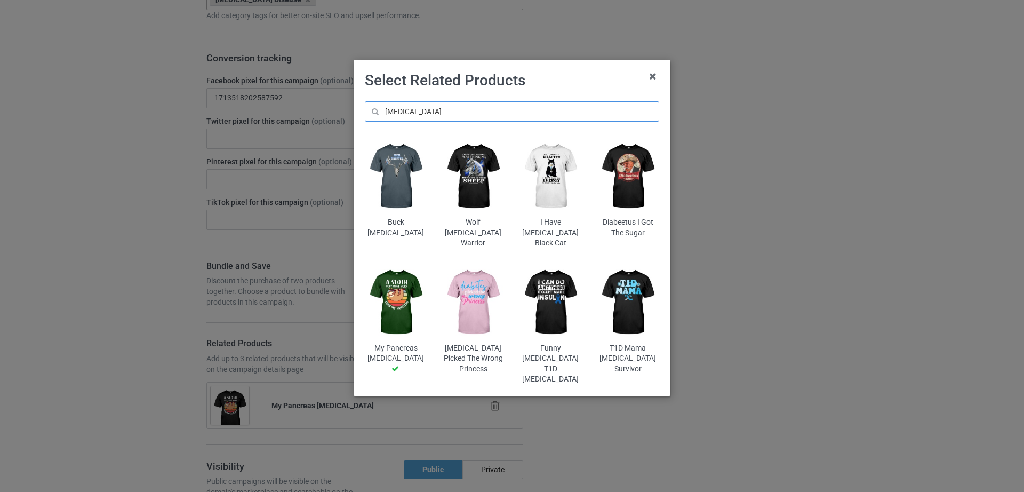
type input "[MEDICAL_DATA]"
click at [561, 181] on img at bounding box center [551, 177] width 62 height 78
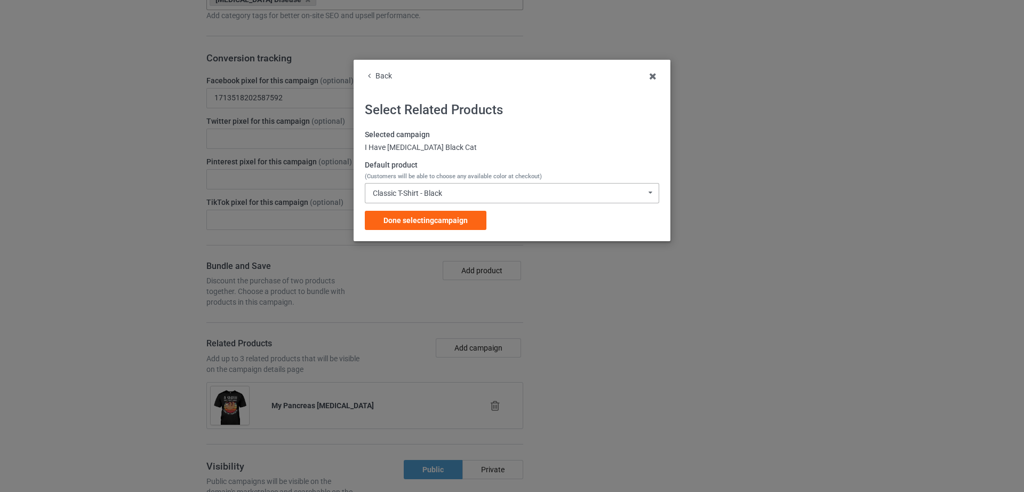
click at [403, 196] on div "Classic T-Shirt - Black" at bounding box center [407, 192] width 69 height 7
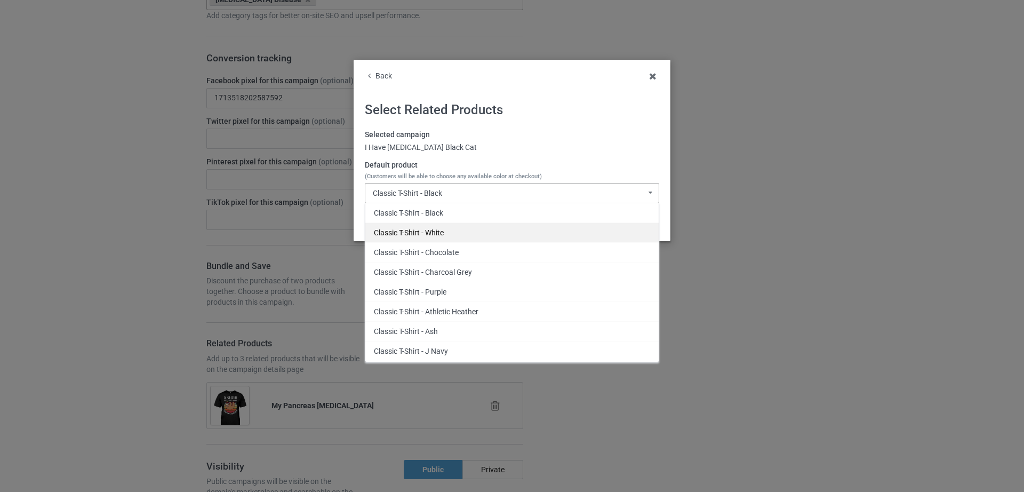
click at [417, 225] on div "Classic T-Shirt - White" at bounding box center [511, 232] width 293 height 20
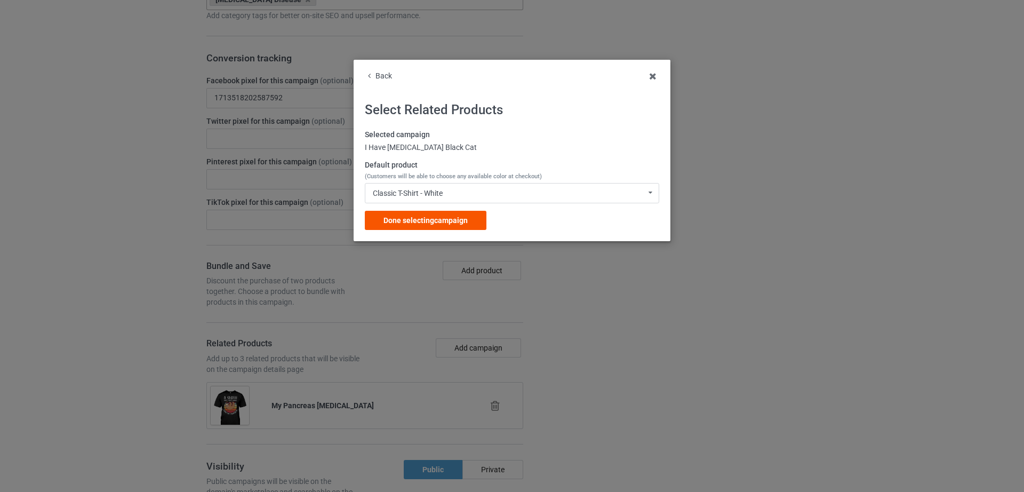
click at [414, 220] on span "Done selecting campaign" at bounding box center [426, 220] width 84 height 9
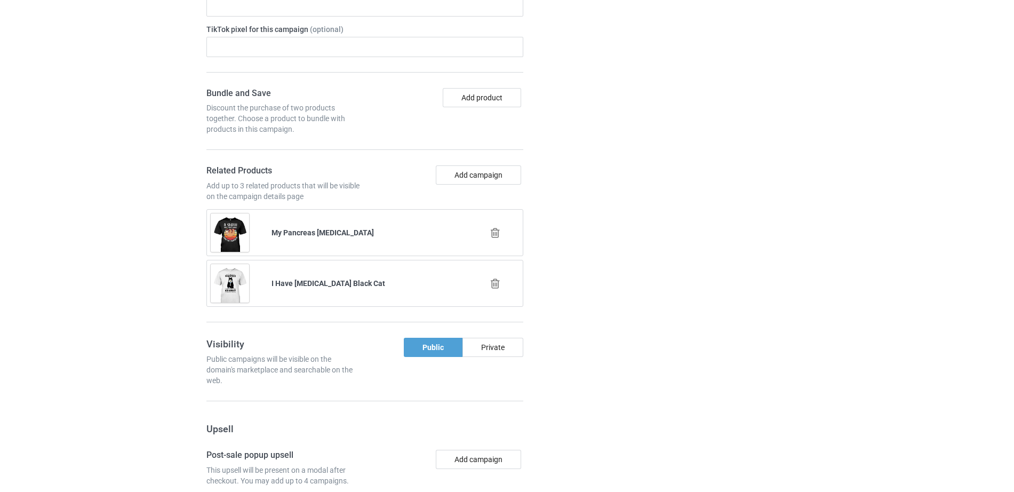
scroll to position [1792, 0]
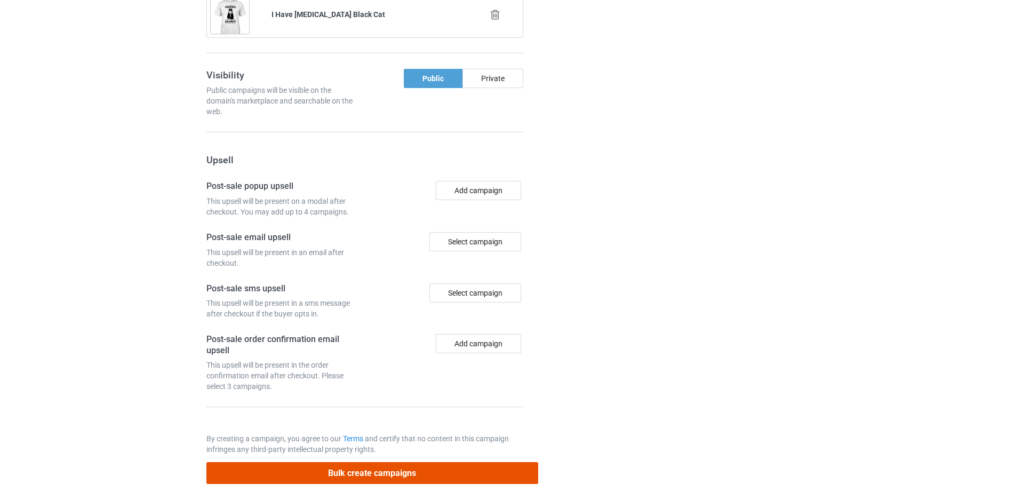
click at [386, 462] on button "Bulk create campaigns" at bounding box center [372, 473] width 332 height 22
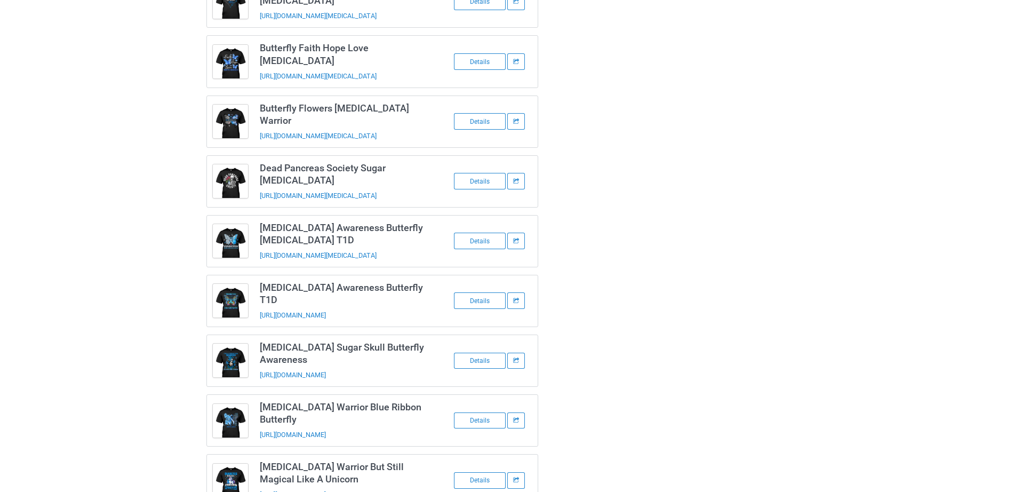
scroll to position [0, 0]
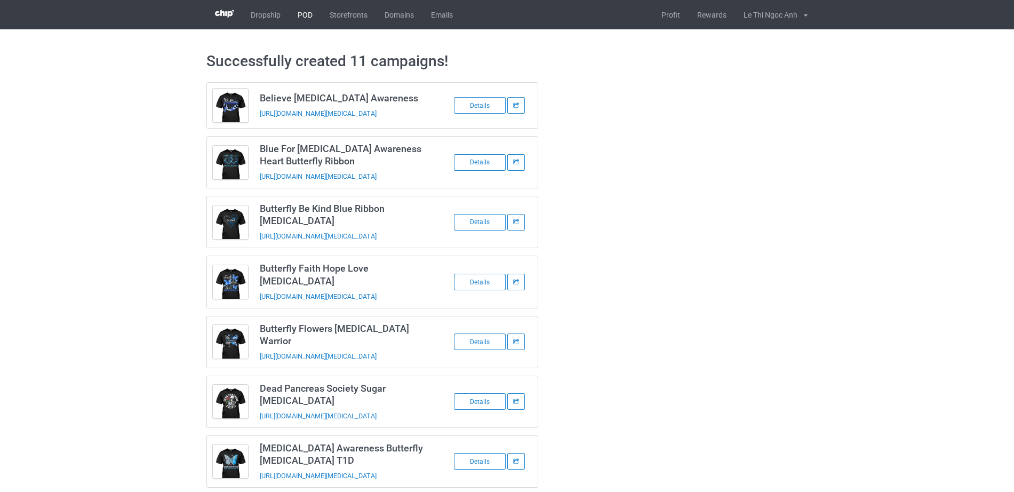
click at [306, 11] on link "POD" at bounding box center [305, 14] width 32 height 29
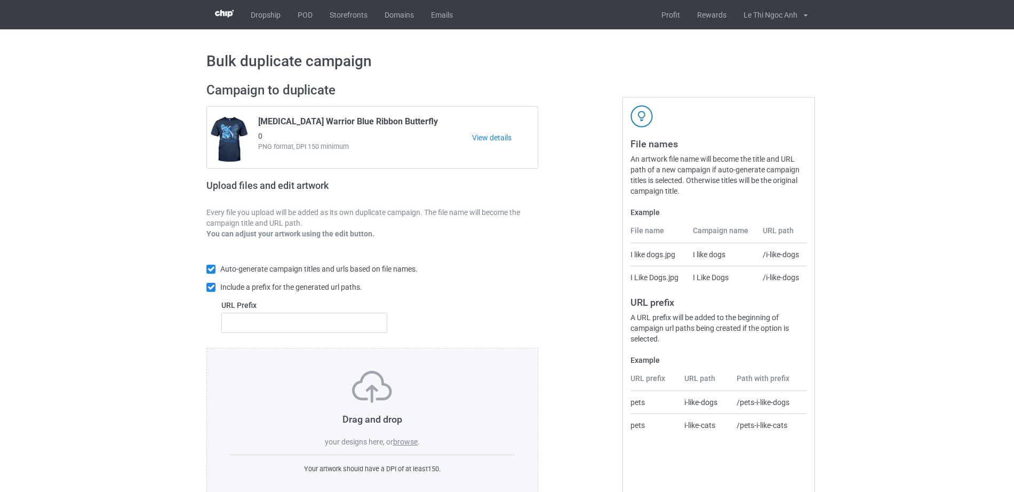
click at [407, 444] on label "browse" at bounding box center [405, 441] width 25 height 9
click at [0, 0] on input "browse" at bounding box center [0, 0] width 0 height 0
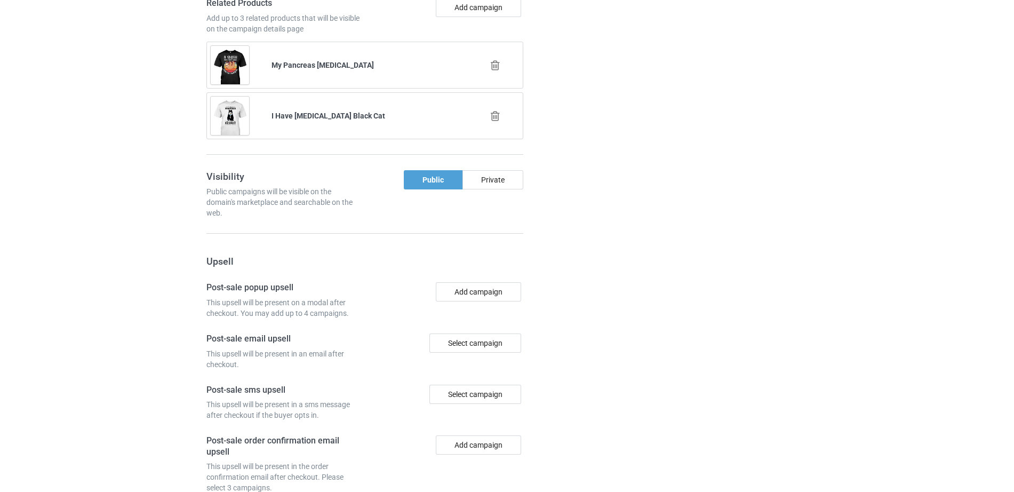
scroll to position [1769, 0]
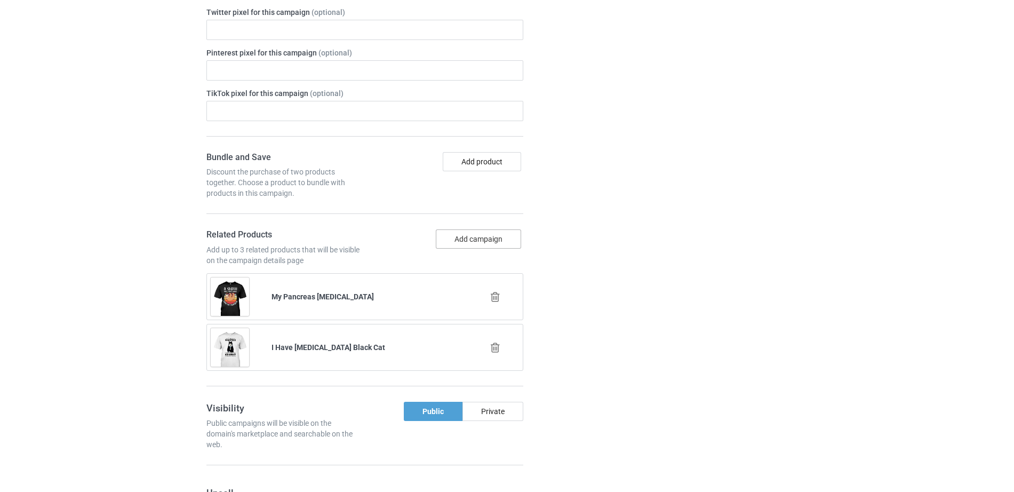
click at [483, 229] on button "Add campaign" at bounding box center [478, 238] width 85 height 19
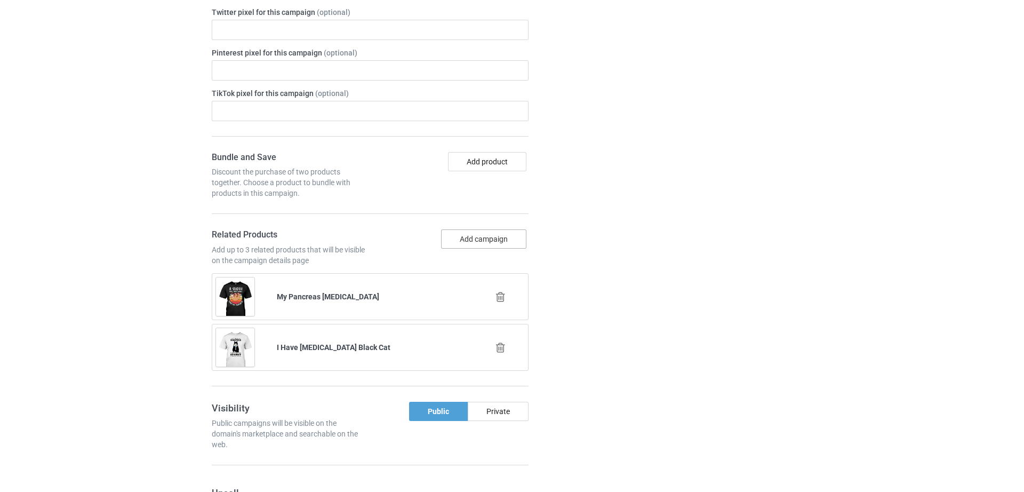
scroll to position [1561, 0]
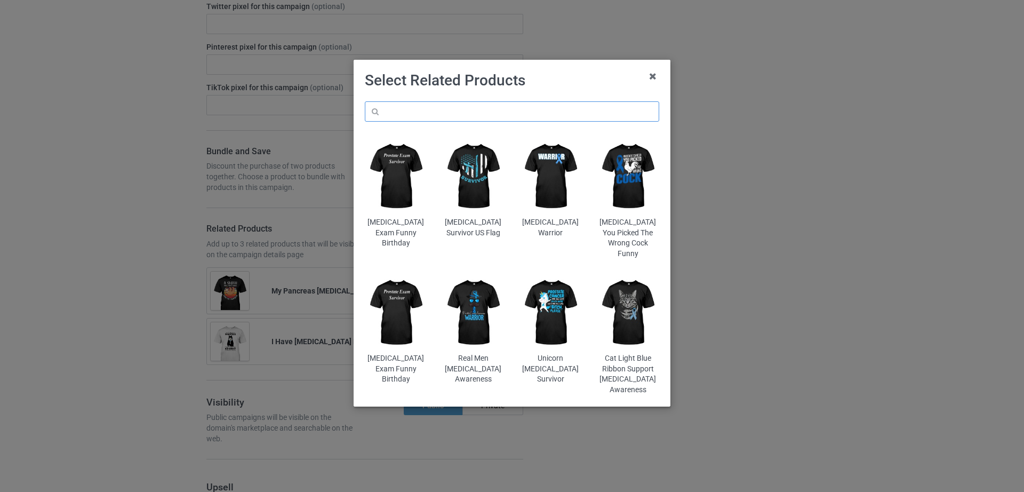
click at [488, 109] on input "text" at bounding box center [512, 111] width 294 height 20
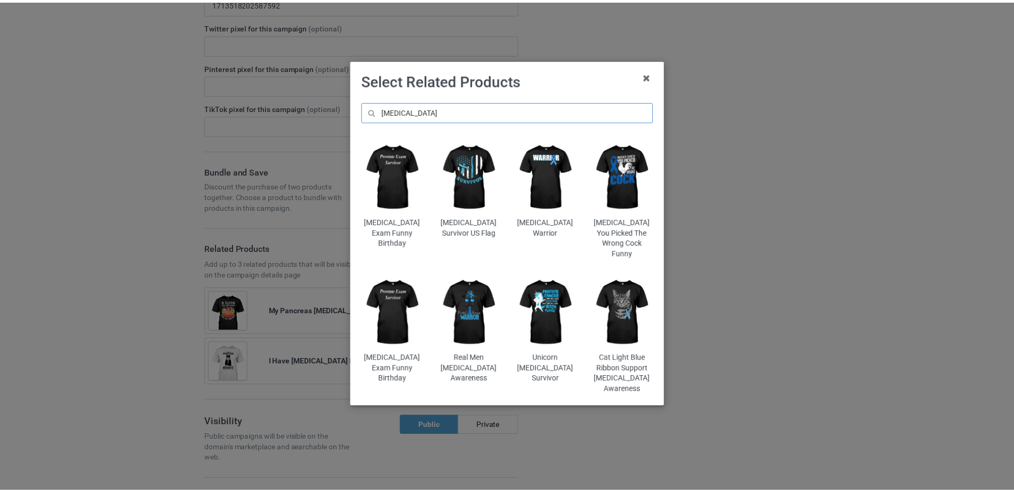
scroll to position [1764, 0]
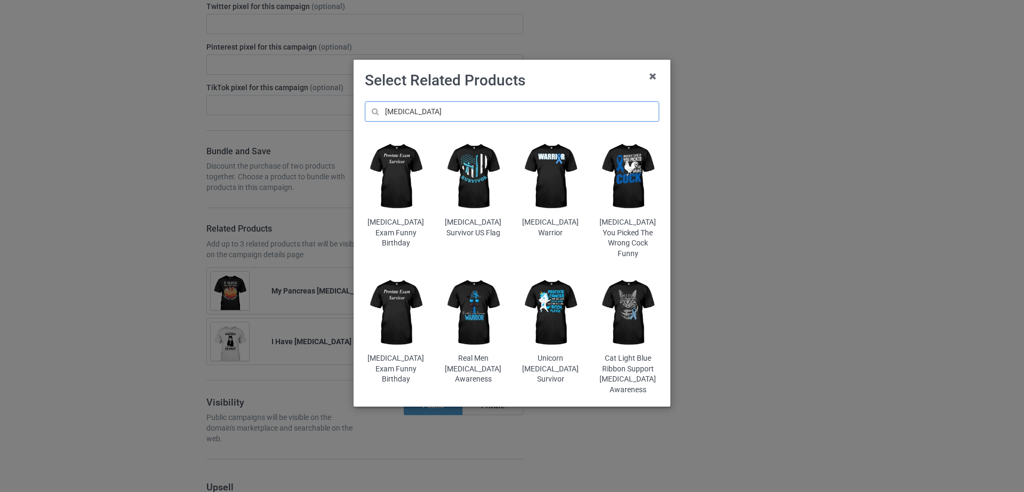
type input "[MEDICAL_DATA]"
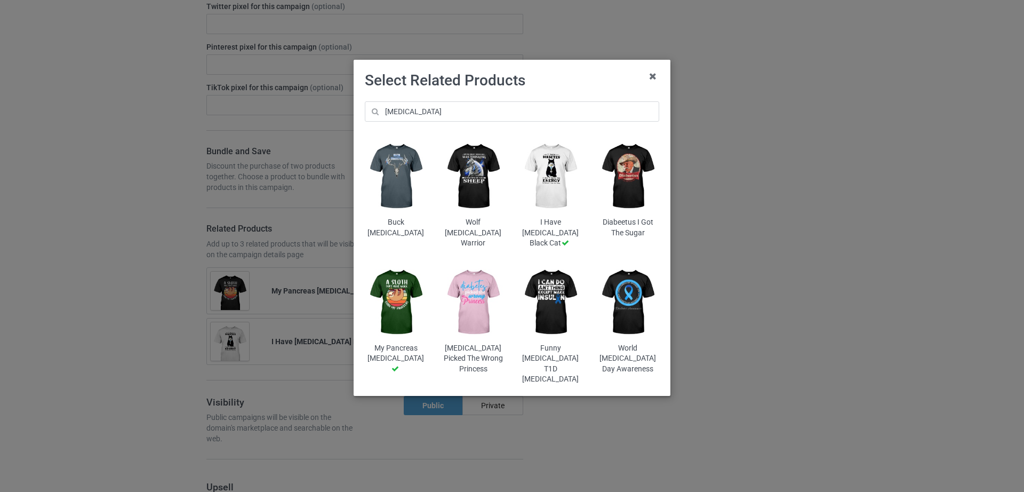
click at [549, 290] on img at bounding box center [551, 303] width 62 height 78
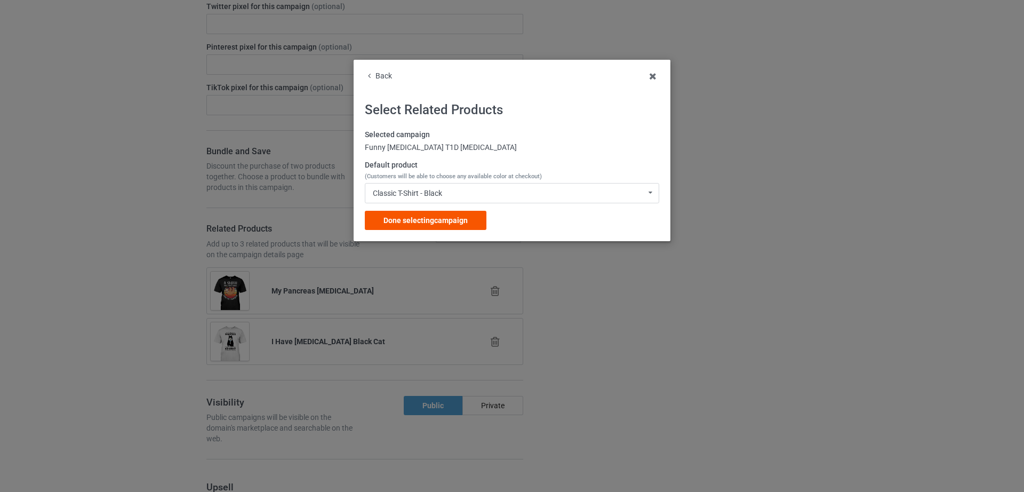
click at [446, 228] on div "Done selecting campaign" at bounding box center [426, 220] width 122 height 19
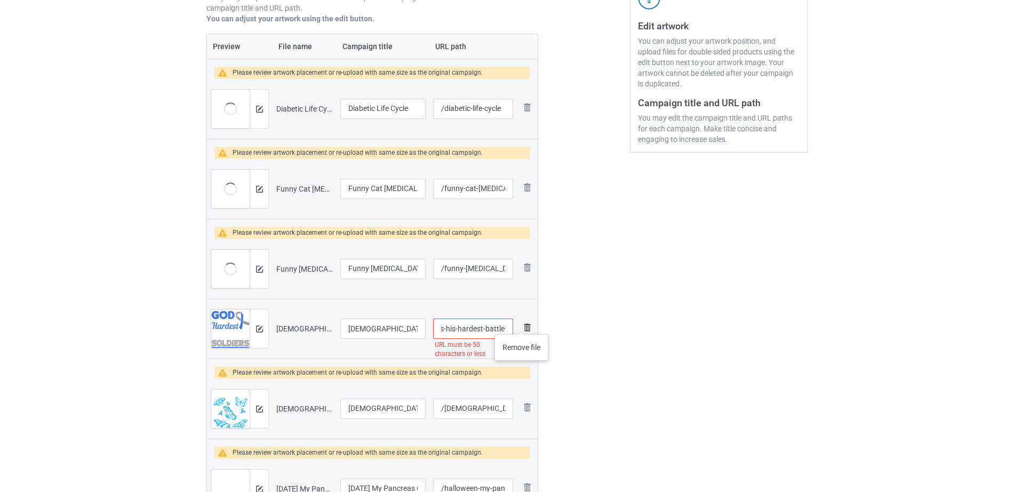
scroll to position [0, 117]
drag, startPoint x: 462, startPoint y: 326, endPoint x: 532, endPoint y: 323, distance: 69.4
click at [532, 323] on tr "Preview and edit artwork [DEMOGRAPHIC_DATA] Gives His Hardest Battles To His To…" at bounding box center [372, 329] width 331 height 60
click at [481, 327] on input "/[DEMOGRAPHIC_DATA]-gives-his-hardest-battles-to-his-toughest-[MEDICAL_DATA]" at bounding box center [473, 328] width 80 height 20
drag, startPoint x: 444, startPoint y: 329, endPoint x: 524, endPoint y: 330, distance: 79.5
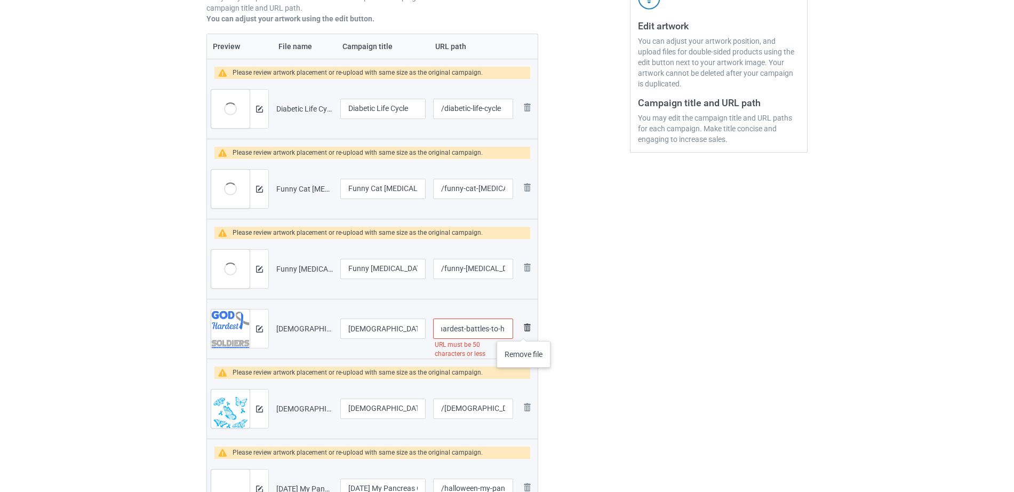
click at [524, 330] on tr "Preview and edit artwork [DEMOGRAPHIC_DATA] Gives His Hardest Battles To His To…" at bounding box center [372, 329] width 331 height 60
type input "/[DEMOGRAPHIC_DATA]-gives-his-hardest-battles"
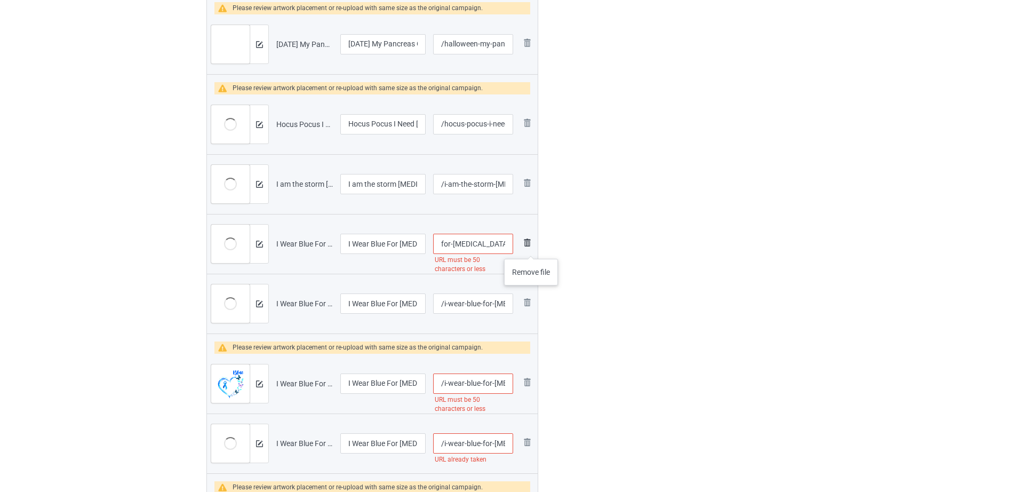
scroll to position [0, 126]
drag, startPoint x: 479, startPoint y: 237, endPoint x: 535, endPoint y: 248, distance: 57.6
click at [535, 248] on tr "Preview and edit artwork I Wear Blue For [MEDICAL_DATA] Awareness Blue Butterfl…" at bounding box center [372, 244] width 331 height 60
click at [449, 245] on input "/i-wear-blue-for-[MEDICAL_DATA]-awareness-blue-butterflies-heart" at bounding box center [473, 244] width 80 height 20
drag, startPoint x: 449, startPoint y: 245, endPoint x: 541, endPoint y: 243, distance: 91.8
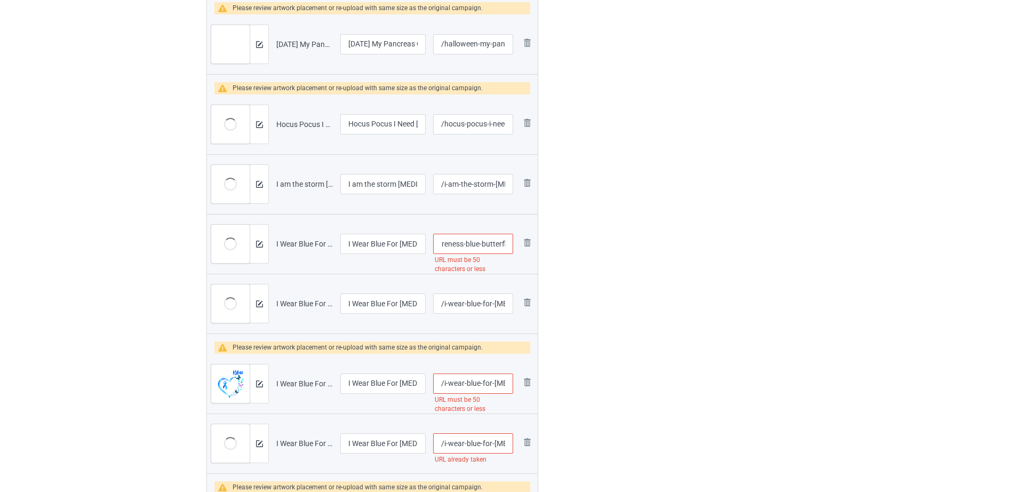
click at [541, 243] on div "Campaign to duplicate [MEDICAL_DATA] Warrior Blue Ribbon Butterfly Original Art…" at bounding box center [372, 119] width 347 height 1409
type input "/i-wear-blue-for-[MEDICAL_DATA]"
click at [596, 248] on div at bounding box center [584, 119] width 77 height 1409
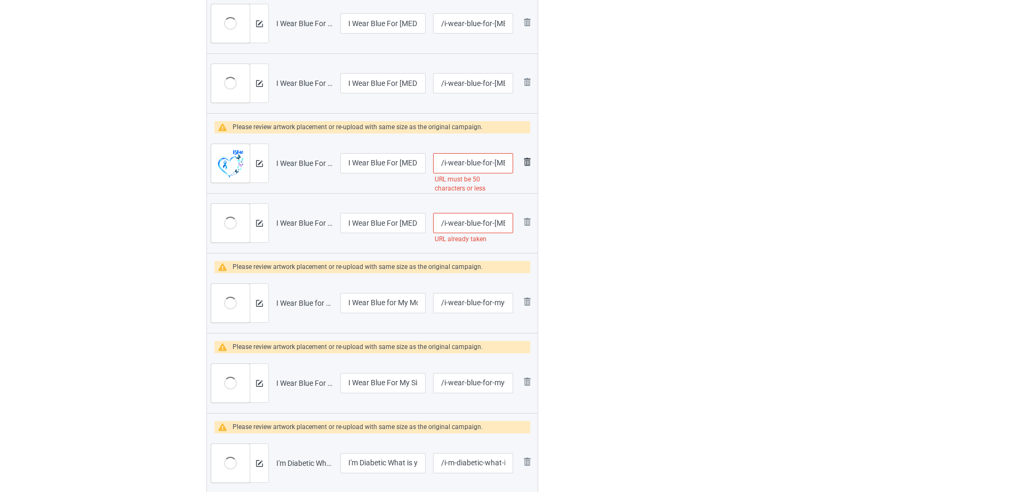
scroll to position [0, 125]
drag, startPoint x: 462, startPoint y: 165, endPoint x: 522, endPoint y: 157, distance: 59.8
click at [522, 157] on tr "Preview and edit artwork I Wear Blue For [MEDICAL_DATA] Awareness Heart Butterf…" at bounding box center [372, 163] width 331 height 60
click at [473, 156] on input "/i-wear-blue-for-[MEDICAL_DATA]-awareness-heart-butterfly-t-shirt" at bounding box center [473, 163] width 80 height 20
drag, startPoint x: 455, startPoint y: 164, endPoint x: 529, endPoint y: 164, distance: 73.6
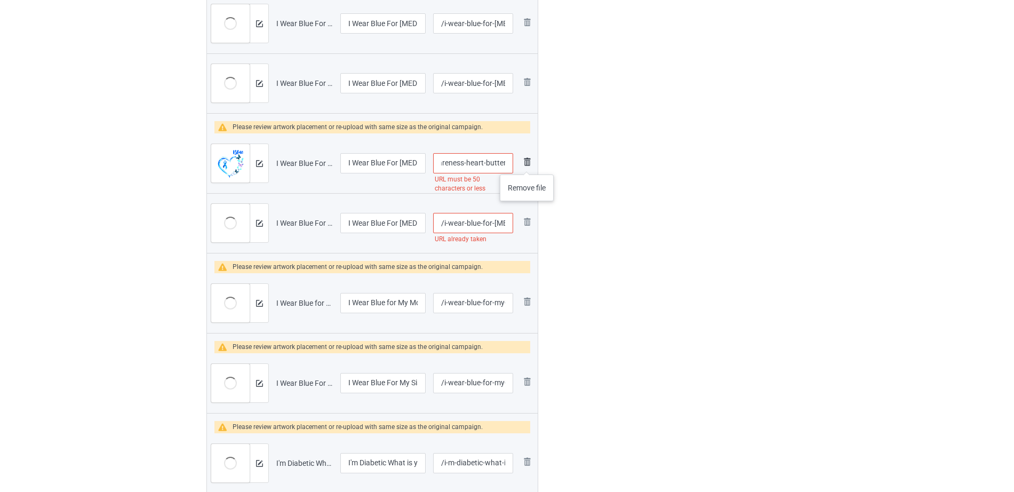
click at [529, 164] on tr "Preview and edit artwork I Wear Blue For [MEDICAL_DATA] Awareness Heart Butterf…" at bounding box center [372, 163] width 331 height 60
type input "/i-wear-blue-for-[MEDICAL_DATA]"
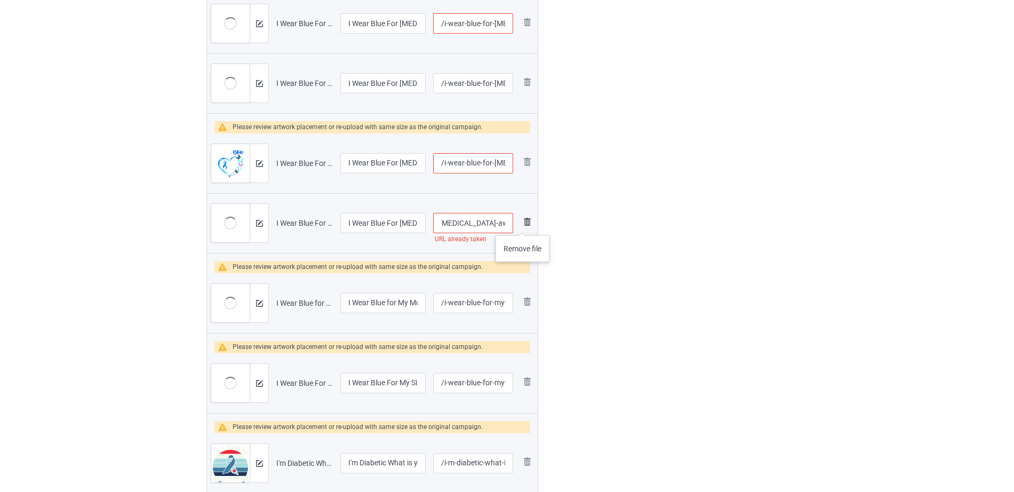
drag, startPoint x: 482, startPoint y: 228, endPoint x: 523, endPoint y: 225, distance: 41.2
click at [523, 225] on tr "Preview and edit artwork I Wear Blue For [MEDICAL_DATA] Awareness.png I Wear Bl…" at bounding box center [372, 223] width 331 height 60
click at [467, 225] on input "/i-wear-blue-for-[MEDICAL_DATA]-awareness" at bounding box center [473, 223] width 80 height 20
drag, startPoint x: 443, startPoint y: 223, endPoint x: 503, endPoint y: 223, distance: 59.7
click at [503, 223] on input "/i-wear-blue-for-[MEDICAL_DATA]-awareness" at bounding box center [473, 223] width 80 height 20
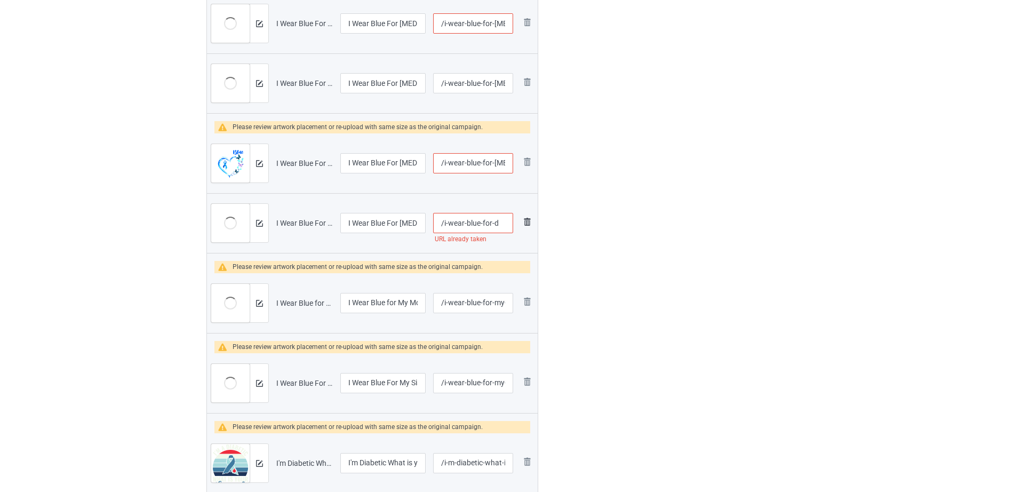
scroll to position [0, 0]
type input "/i-wear-blue"
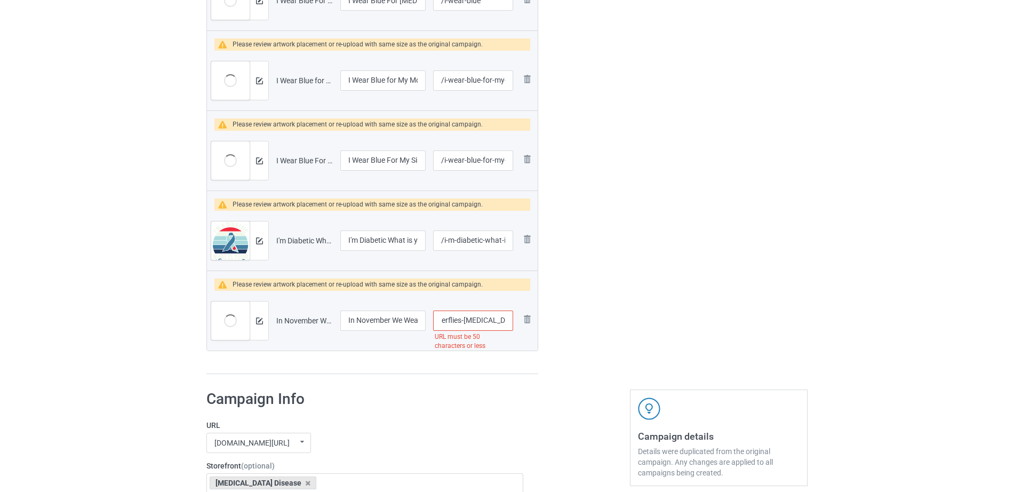
scroll to position [0, 130]
drag, startPoint x: 468, startPoint y: 324, endPoint x: 514, endPoint y: 319, distance: 45.6
click at [514, 319] on td "/in-november-we-wear-blue-butterflies-[MEDICAL_DATA]-awareness URL must be 50 c…" at bounding box center [472, 321] width 87 height 60
click at [477, 320] on input "/in-november-we-wear-blue-butterflies-[MEDICAL_DATA]-awareness" at bounding box center [473, 320] width 80 height 20
drag, startPoint x: 442, startPoint y: 322, endPoint x: 527, endPoint y: 322, distance: 84.3
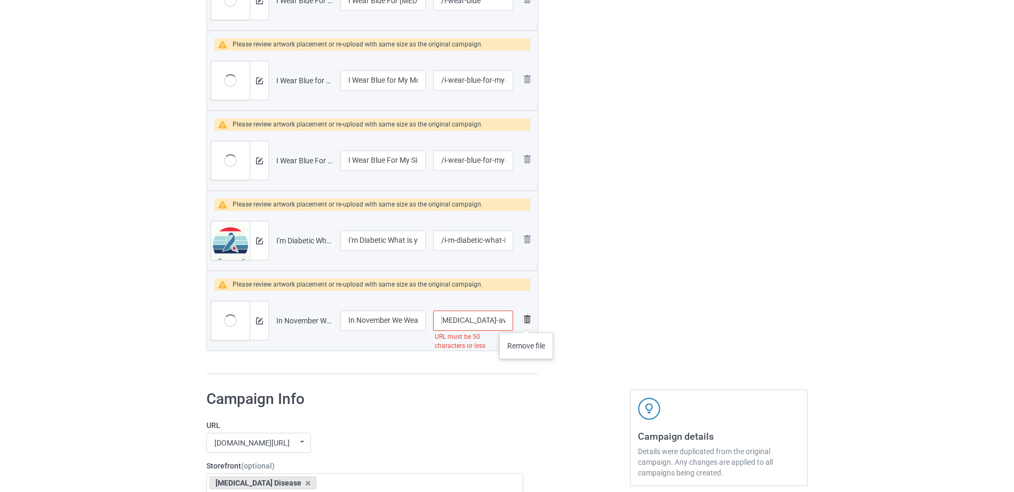
click at [527, 322] on tr "Preview and edit artwork In November We Wear Blue Butterflies [MEDICAL_DATA] Aw…" at bounding box center [372, 321] width 331 height 60
type input "/in-november-we-wear-blue"
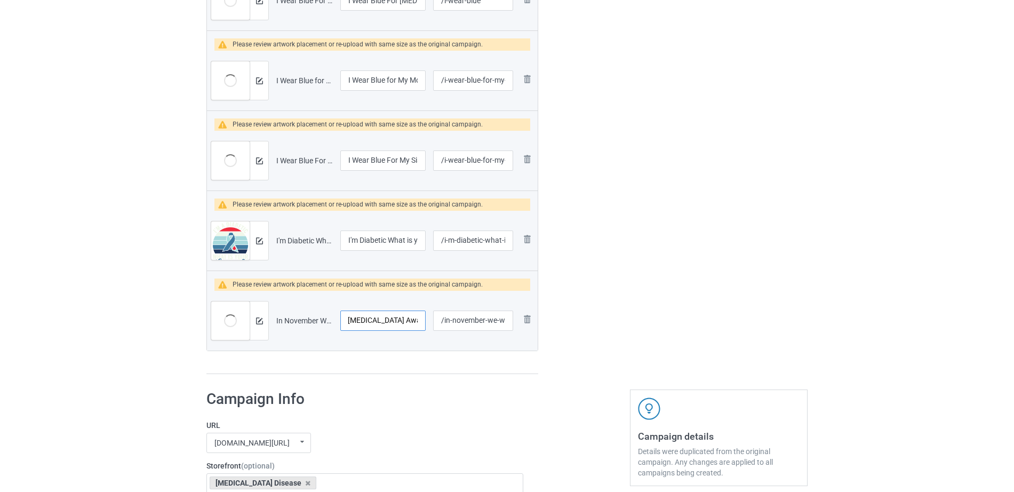
drag, startPoint x: 404, startPoint y: 326, endPoint x: 438, endPoint y: 322, distance: 34.5
click at [438, 322] on tr "Preview and edit artwork In November We Wear Blue Butterflies [MEDICAL_DATA] Aw…" at bounding box center [372, 321] width 331 height 60
click at [395, 317] on input "In November We Wear Blue Butterflies [MEDICAL_DATA] Awareness" at bounding box center [382, 320] width 85 height 20
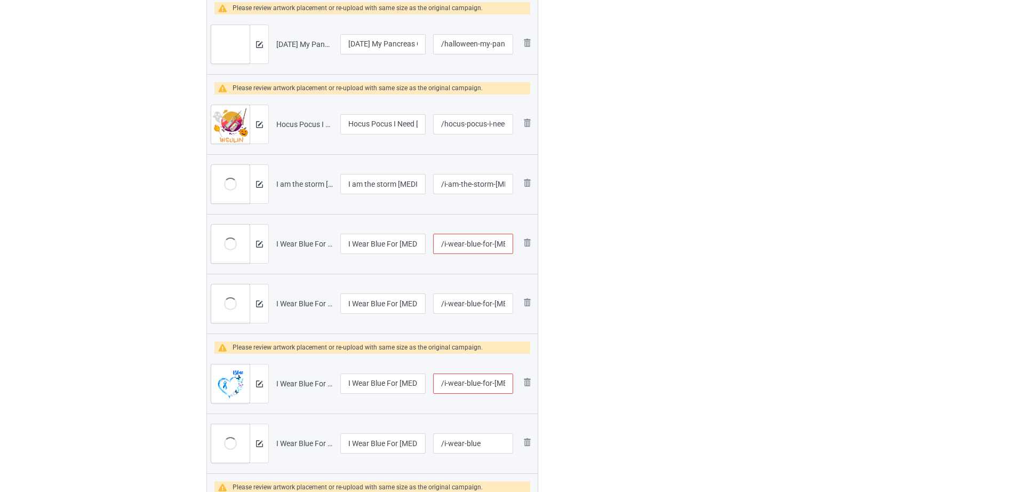
scroll to position [0, 0]
click at [452, 381] on input "/i-wear-blue-for-[MEDICAL_DATA]" at bounding box center [473, 383] width 80 height 20
click at [512, 382] on input "/i-wear-blue-for-[MEDICAL_DATA]" at bounding box center [473, 383] width 80 height 20
click at [484, 384] on input "/i-wear-blue-for-[MEDICAL_DATA]" at bounding box center [473, 383] width 80 height 20
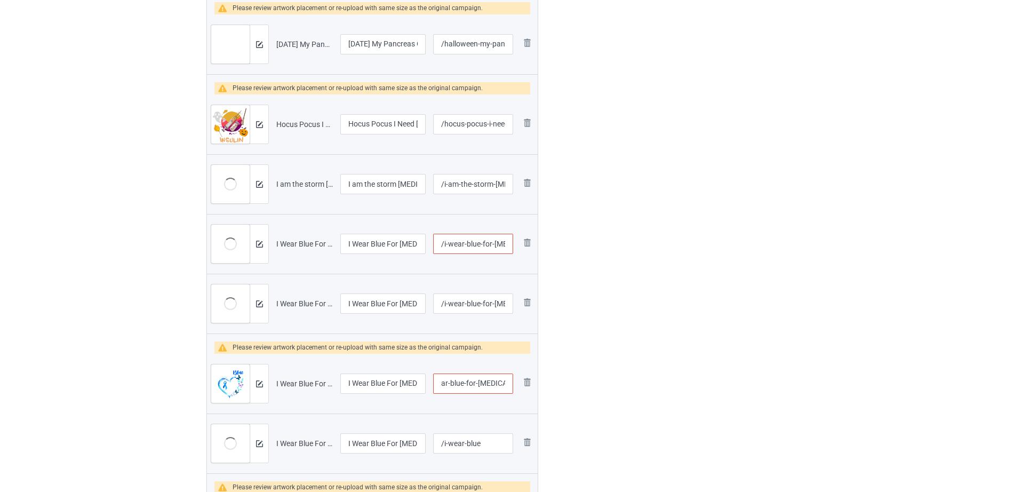
drag, startPoint x: 474, startPoint y: 381, endPoint x: 517, endPoint y: 384, distance: 43.3
click at [517, 384] on tr "Preview and edit artwork I Wear Blue For [MEDICAL_DATA] Awareness Heart Butterf…" at bounding box center [372, 384] width 331 height 60
type input "/i-wear-blue-for"
click at [606, 397] on div at bounding box center [584, 119] width 77 height 1409
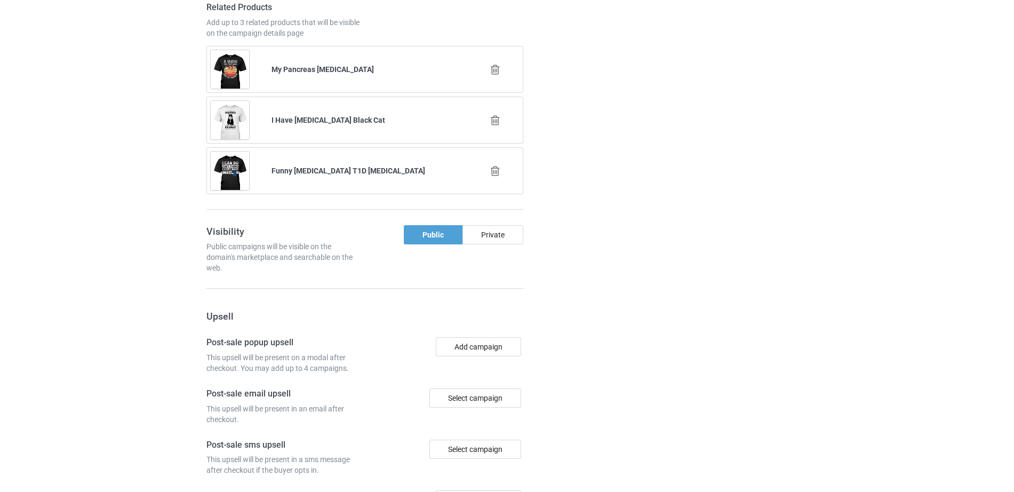
scroll to position [2142, 0]
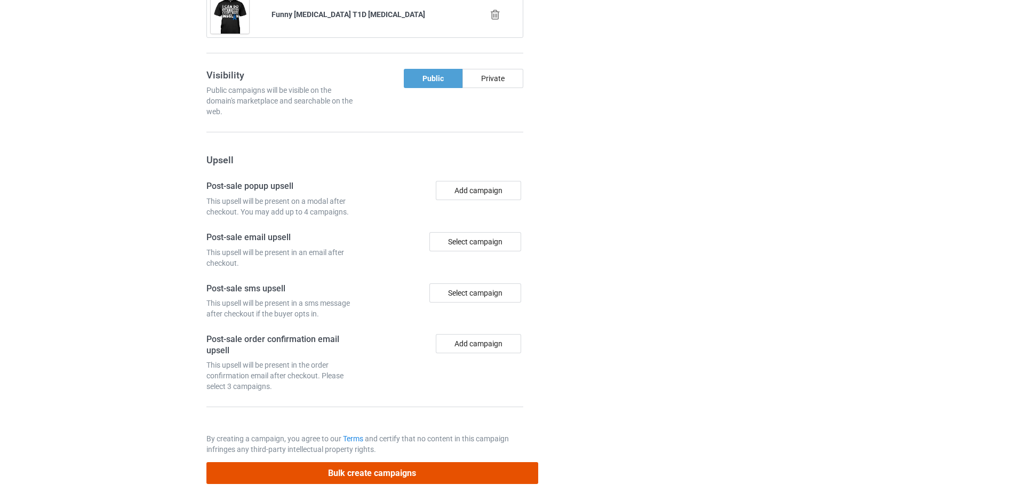
click at [398, 462] on button "Bulk create campaigns" at bounding box center [372, 473] width 332 height 22
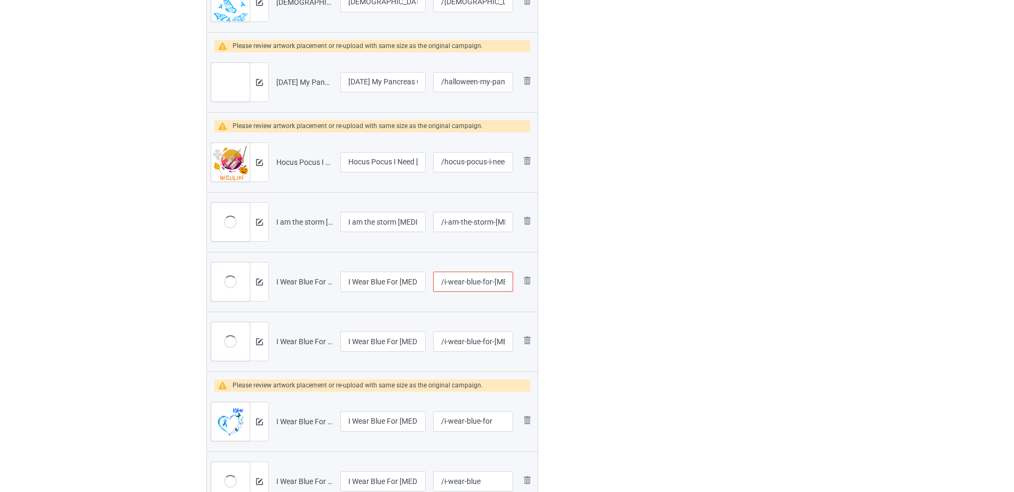
scroll to position [0, 0]
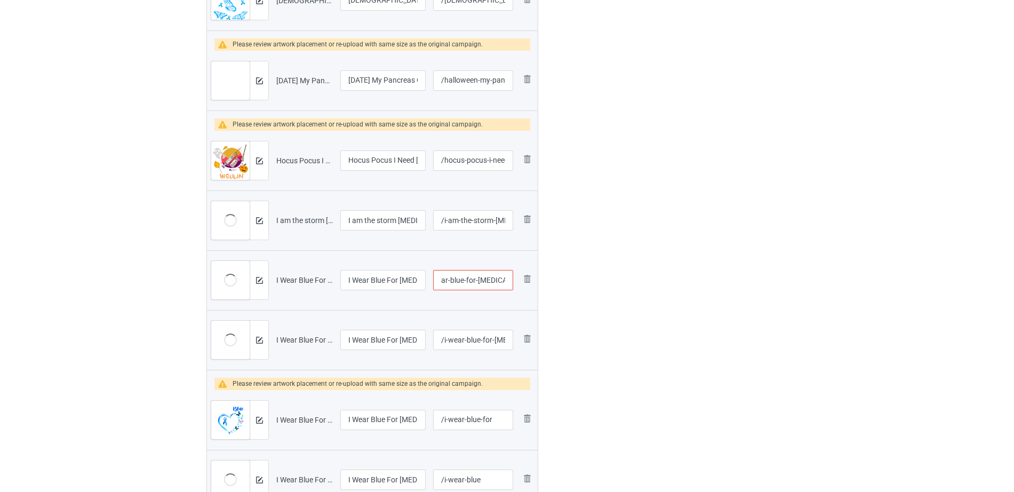
drag, startPoint x: 459, startPoint y: 279, endPoint x: 508, endPoint y: 279, distance: 48.5
click at [508, 279] on input "/i-wear-blue-for-[MEDICAL_DATA]" at bounding box center [473, 280] width 80 height 20
click at [488, 282] on input "/i-wear-blue-for-[MEDICAL_DATA]" at bounding box center [473, 280] width 80 height 20
click at [476, 279] on input "/i-wear-blue-for-[MEDICAL_DATA]" at bounding box center [473, 280] width 80 height 20
drag, startPoint x: 470, startPoint y: 280, endPoint x: 519, endPoint y: 281, distance: 48.6
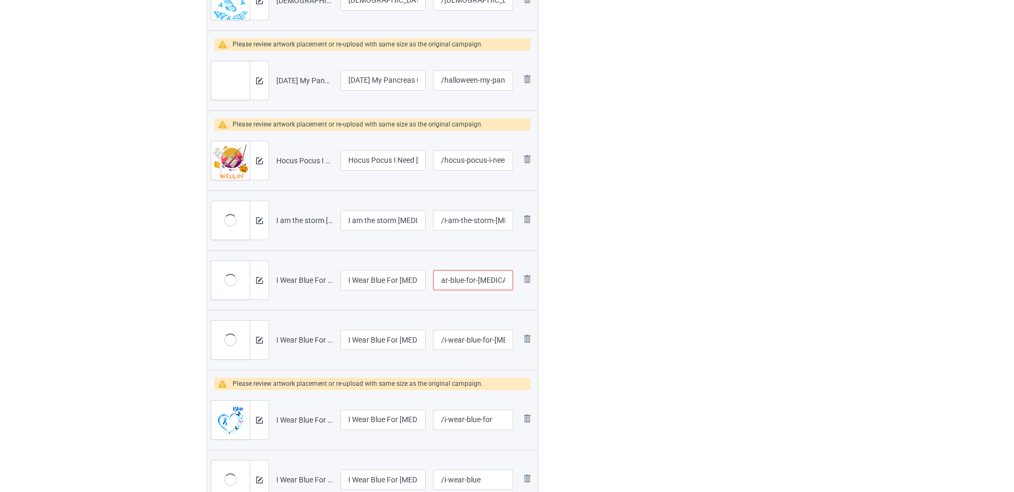
click at [519, 281] on tr "Preview and edit artwork I Wear Blue For [MEDICAL_DATA] Awareness Blue Butterfl…" at bounding box center [372, 280] width 331 height 60
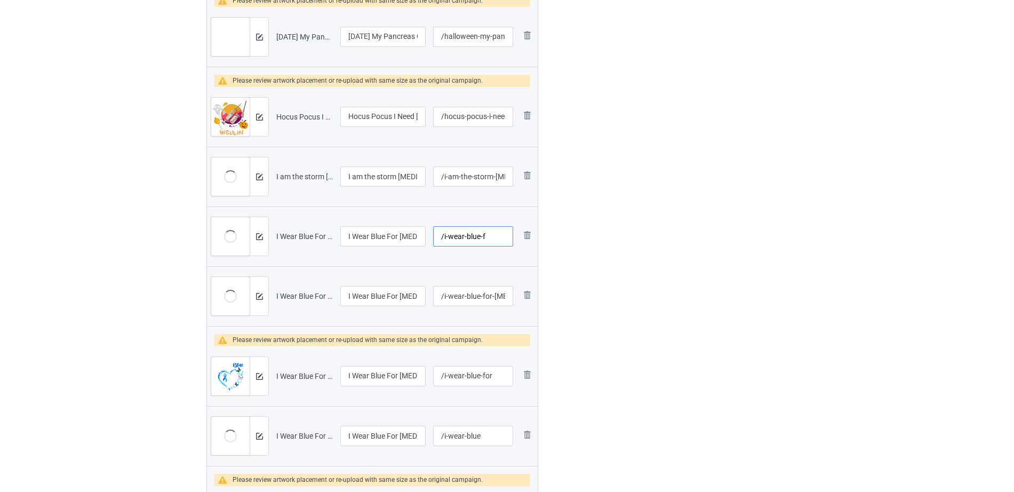
scroll to position [623, 0]
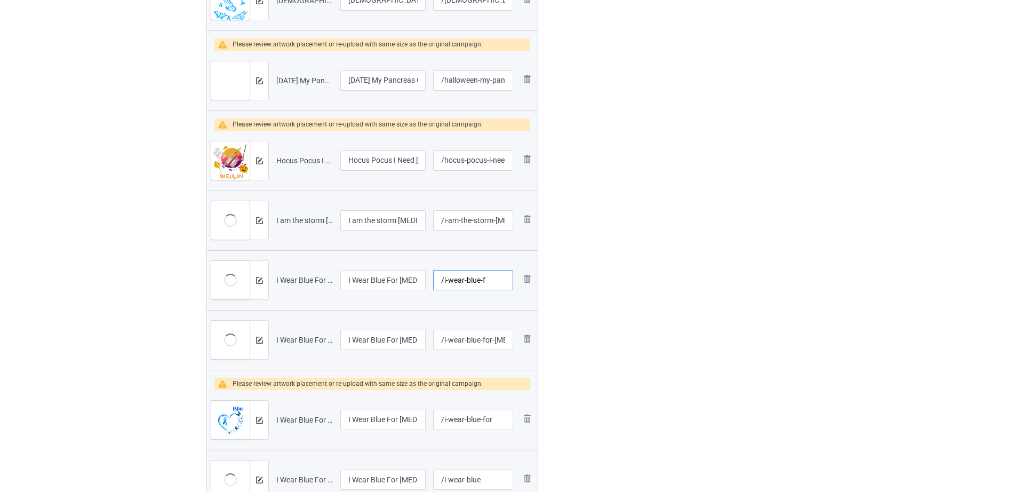
type input "/i-wear-blue-f"
click at [602, 282] on div at bounding box center [584, 156] width 77 height 1409
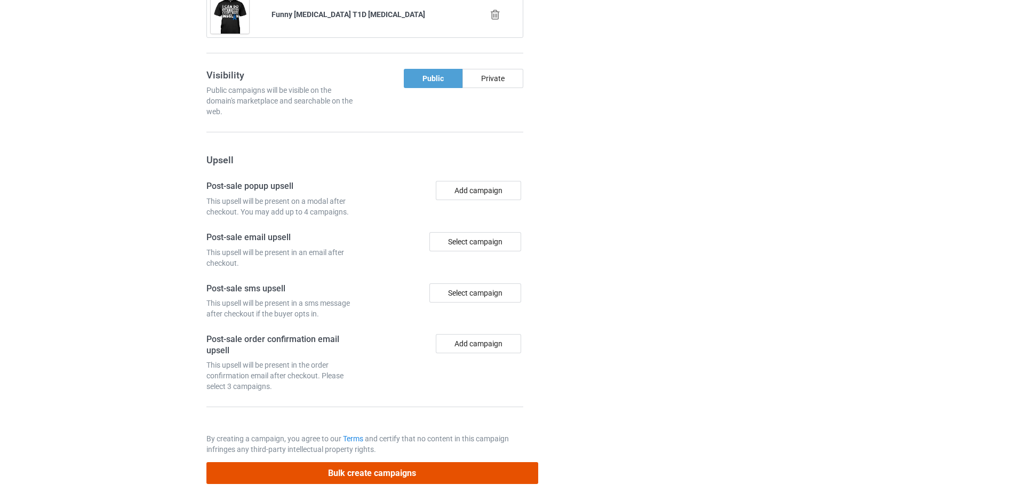
click at [402, 462] on button "Bulk create campaigns" at bounding box center [372, 473] width 332 height 22
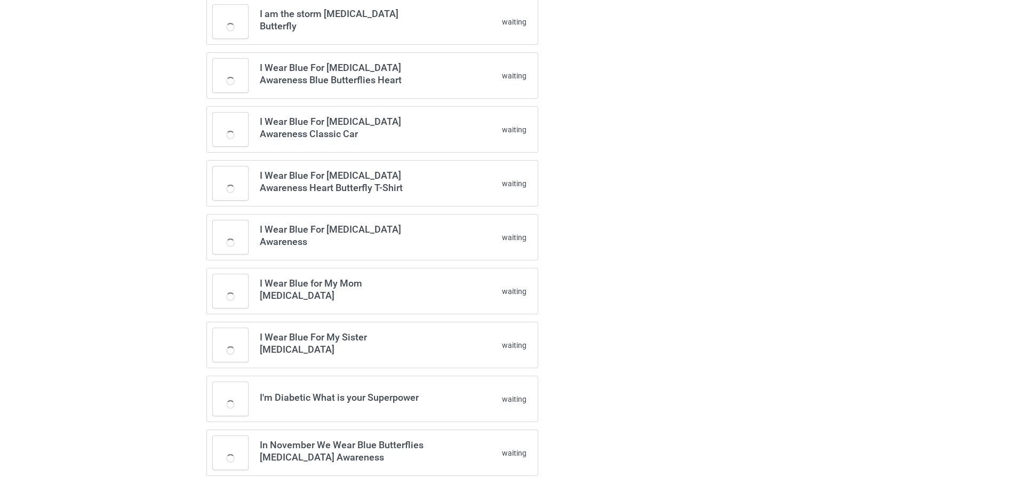
click at [863, 133] on div "Please wait while your campaigns are being created... You will be able to updat…" at bounding box center [507, 20] width 1014 height 955
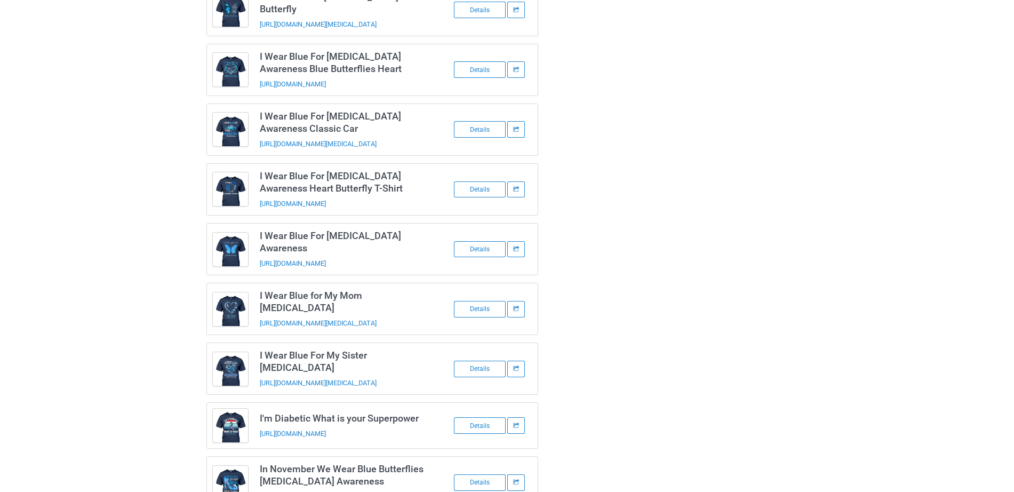
scroll to position [0, 0]
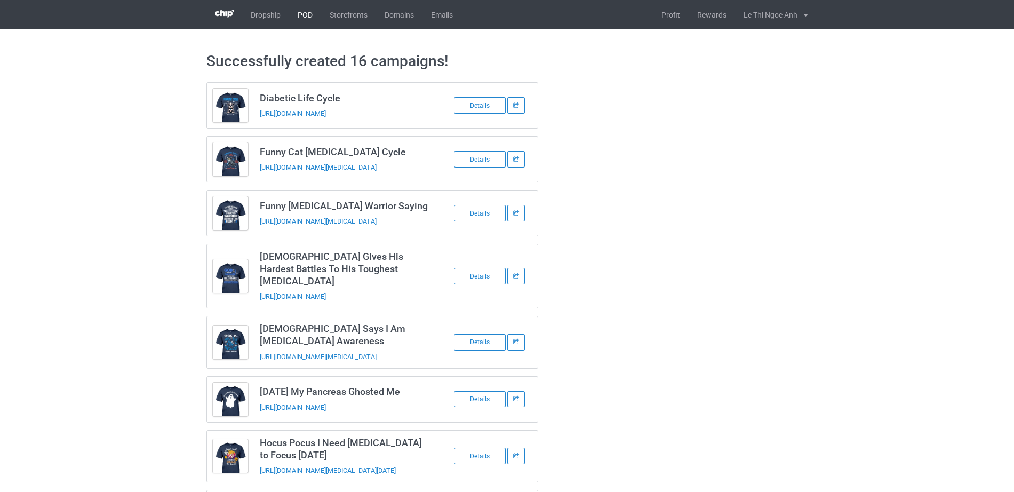
click at [291, 15] on link "POD" at bounding box center [305, 14] width 32 height 29
